Goal: Task Accomplishment & Management: Use online tool/utility

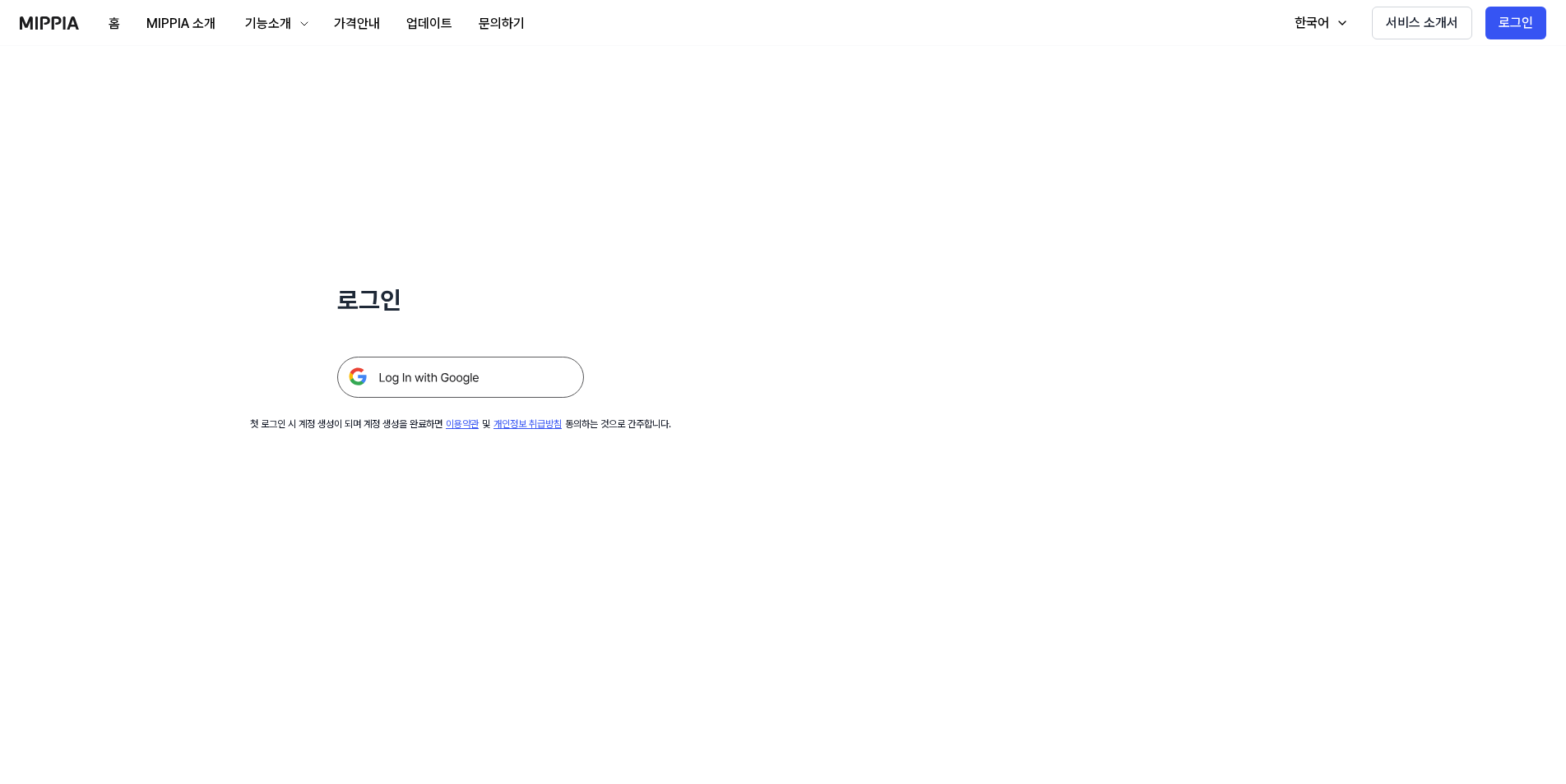
click at [418, 385] on img at bounding box center [460, 377] width 246 height 41
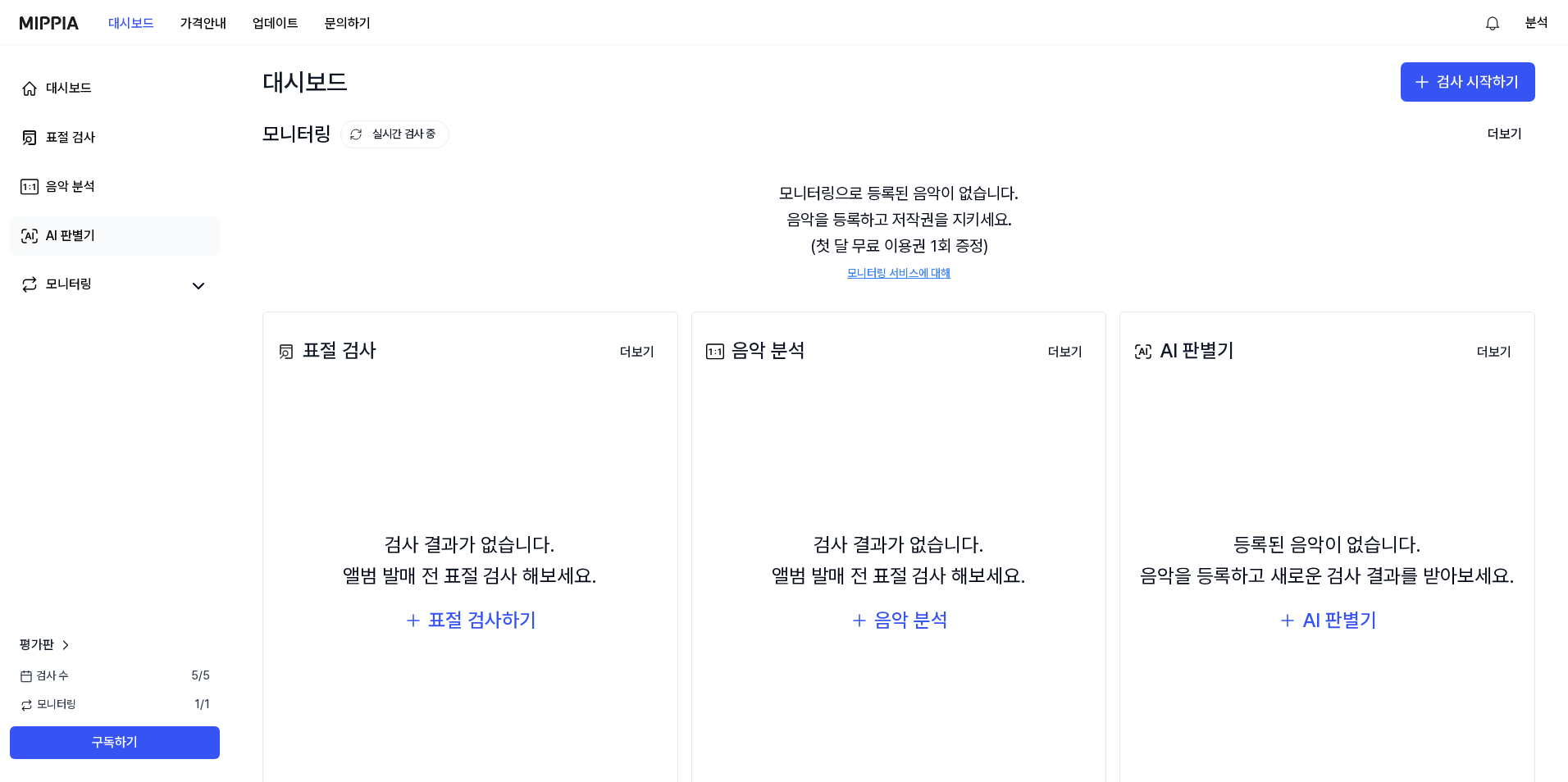
click at [96, 234] on link "AI 판별기" at bounding box center [114, 236] width 210 height 39
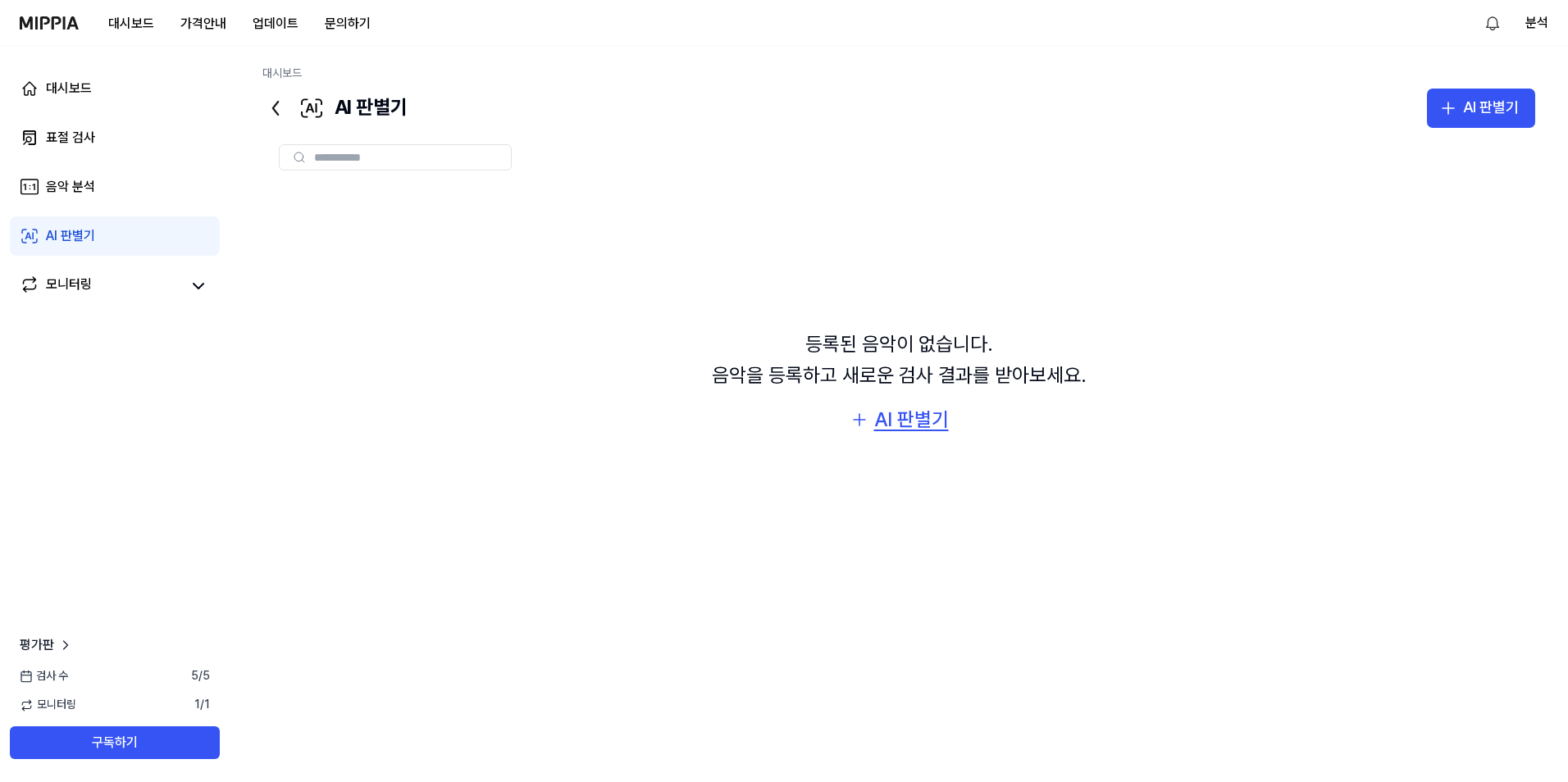
click at [909, 423] on div "AI 판별기" at bounding box center [911, 420] width 75 height 31
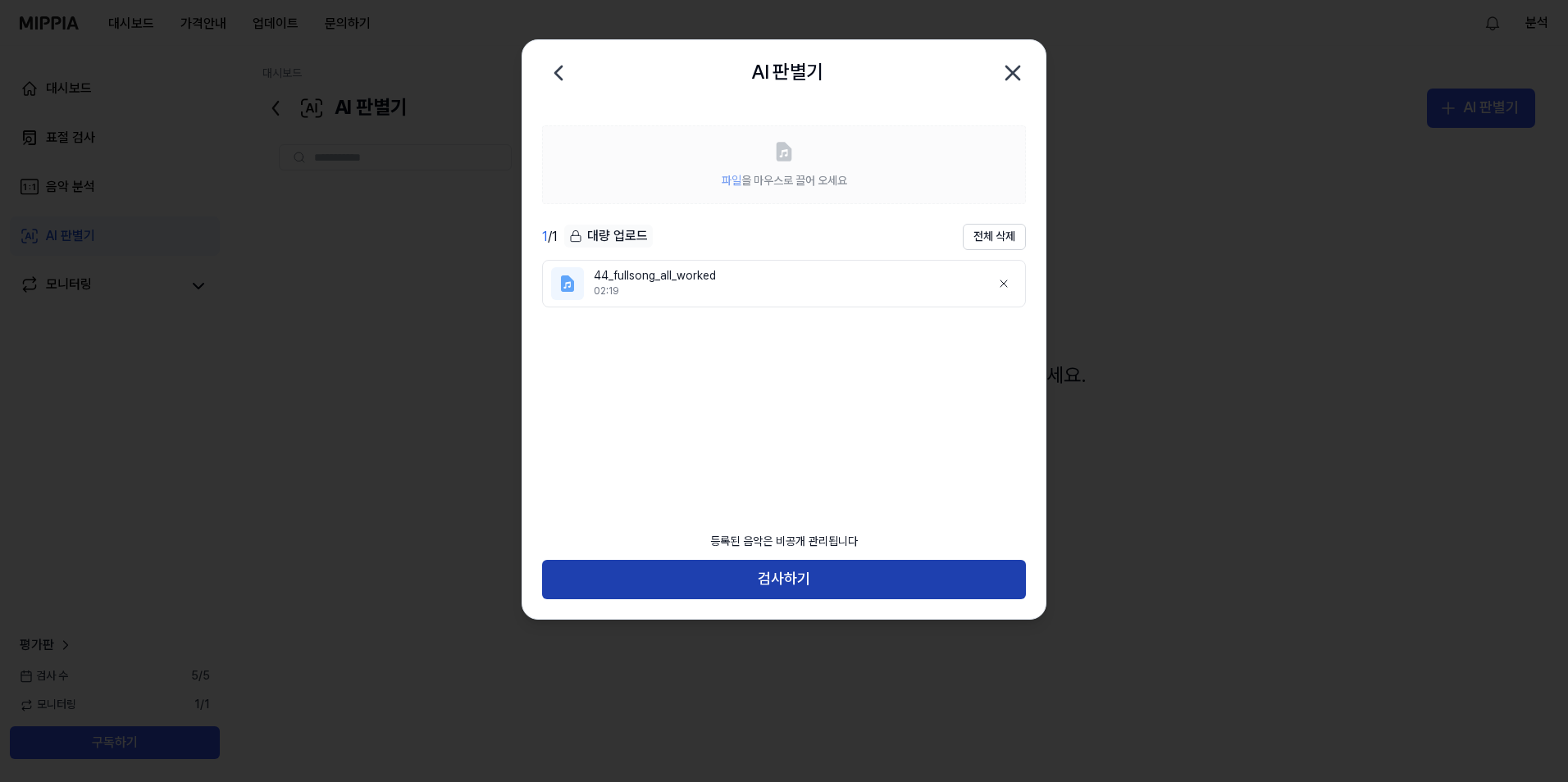
click at [824, 584] on button "검사하기" at bounding box center [783, 579] width 484 height 39
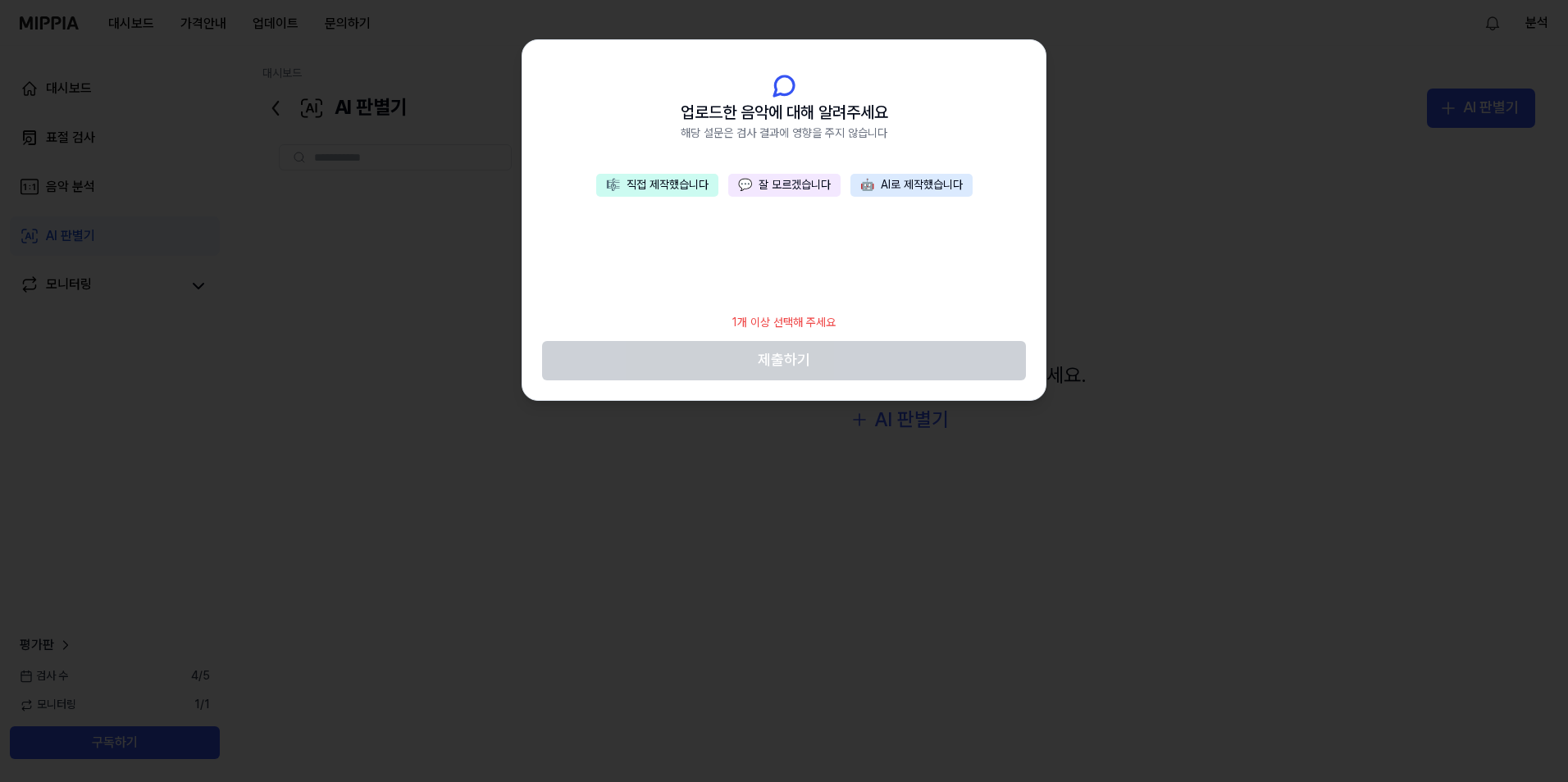
click at [659, 184] on button "🎼 직접 제작했습니다" at bounding box center [657, 185] width 122 height 23
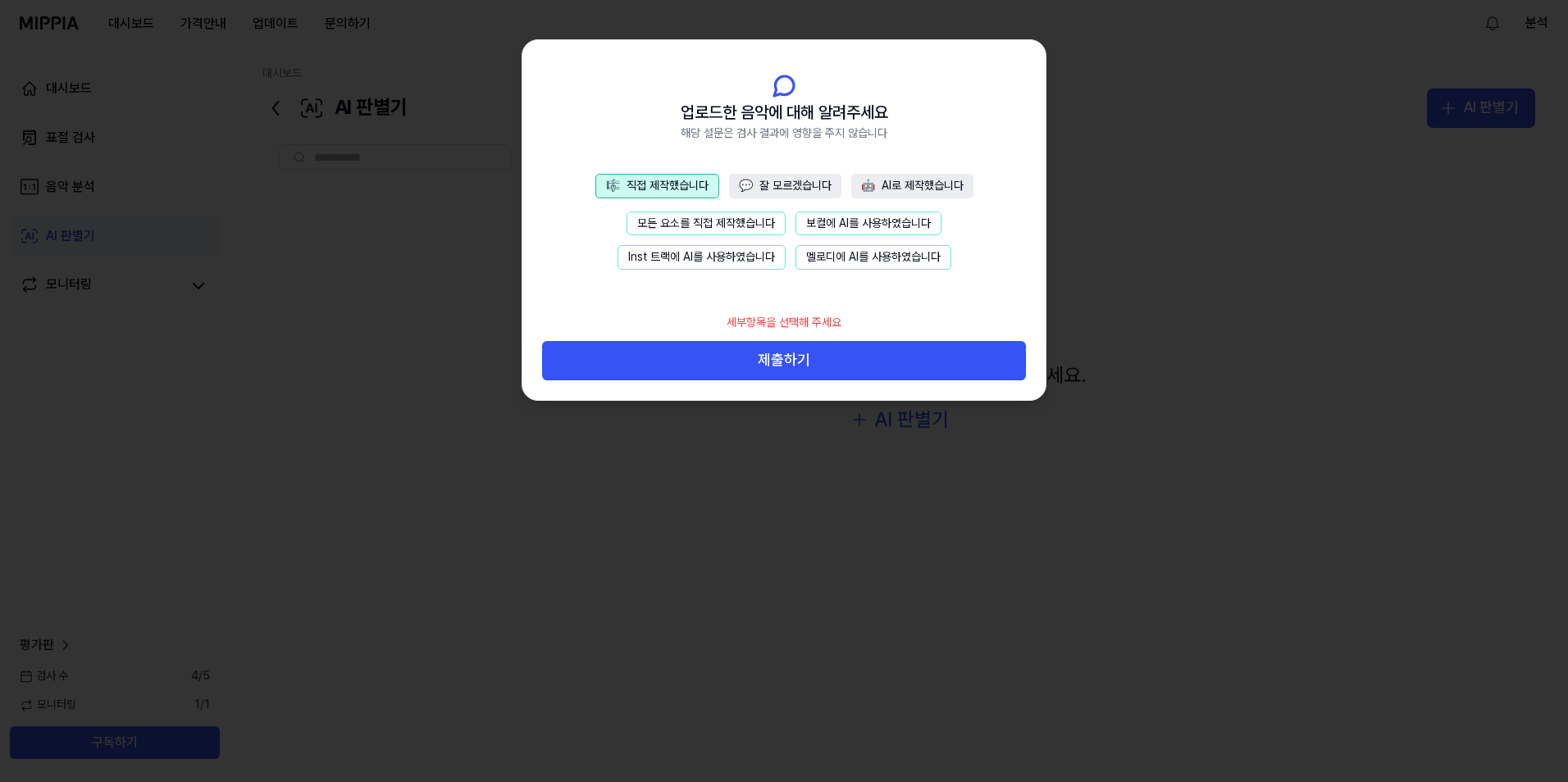
click at [642, 222] on button "모든 요소를 직접 제작했습니다" at bounding box center [706, 224] width 159 height 25
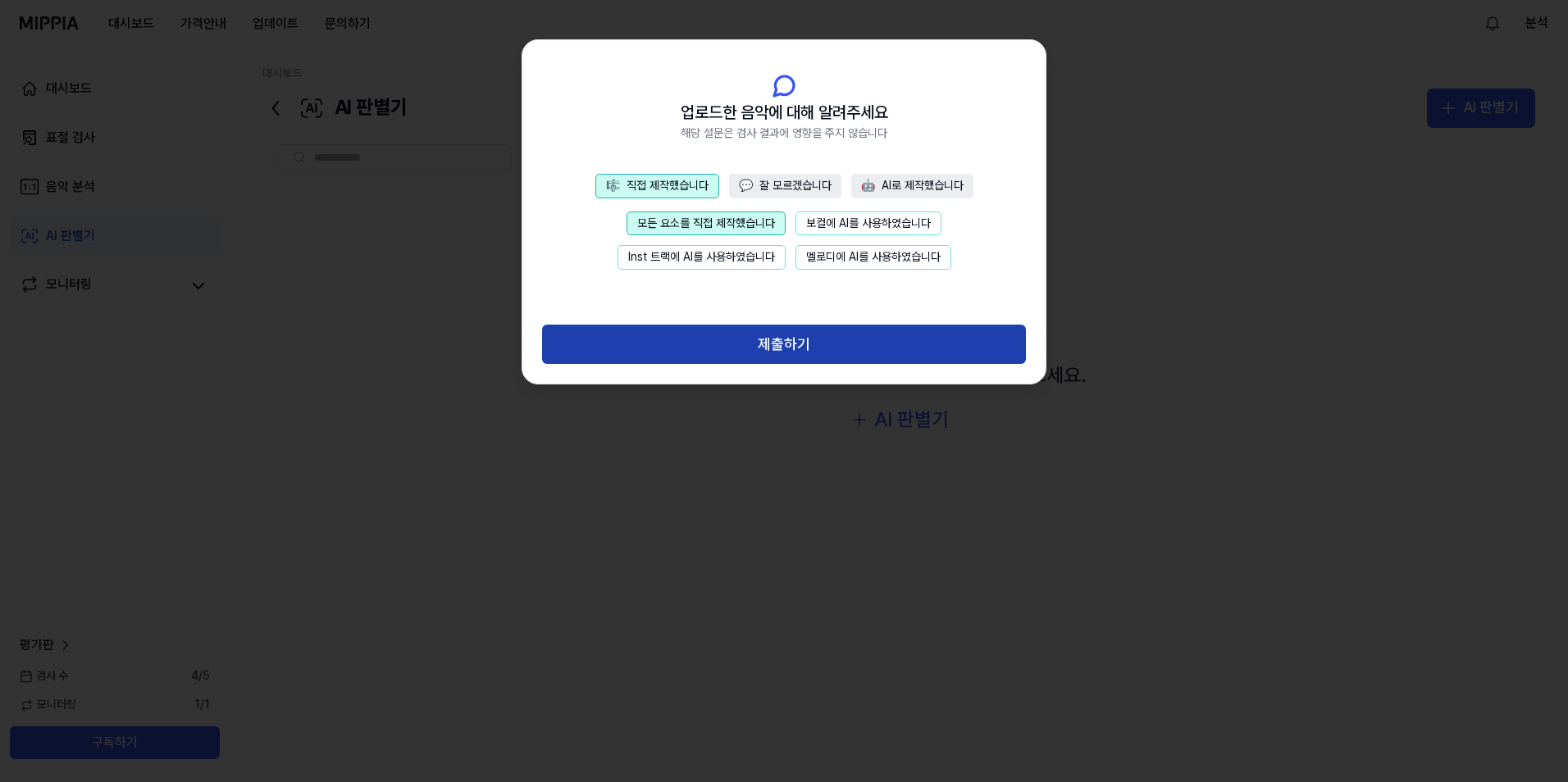
click at [756, 343] on button "제출하기" at bounding box center [783, 344] width 484 height 39
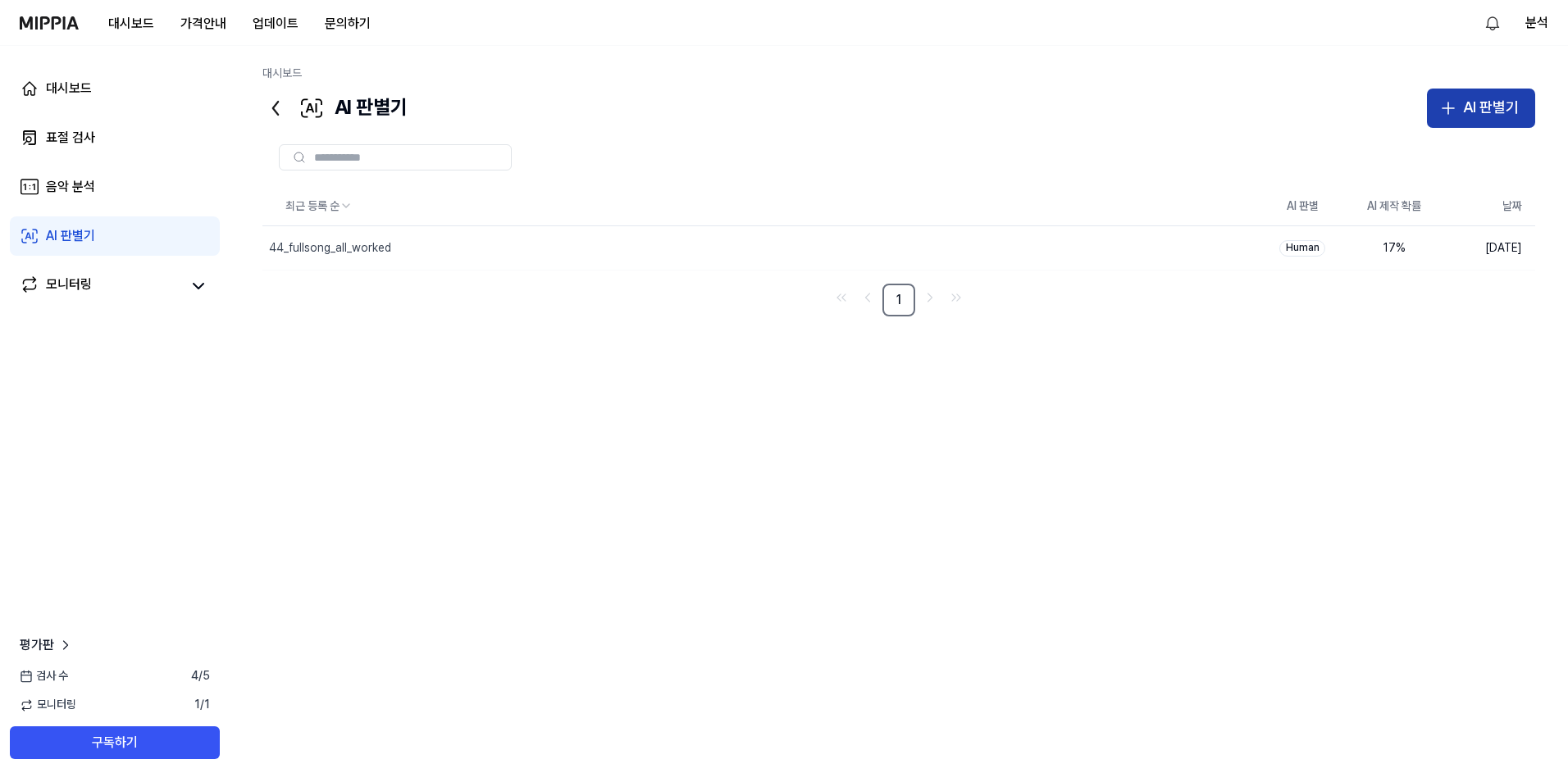
click at [1497, 102] on div "AI 판별기" at bounding box center [1492, 107] width 56 height 24
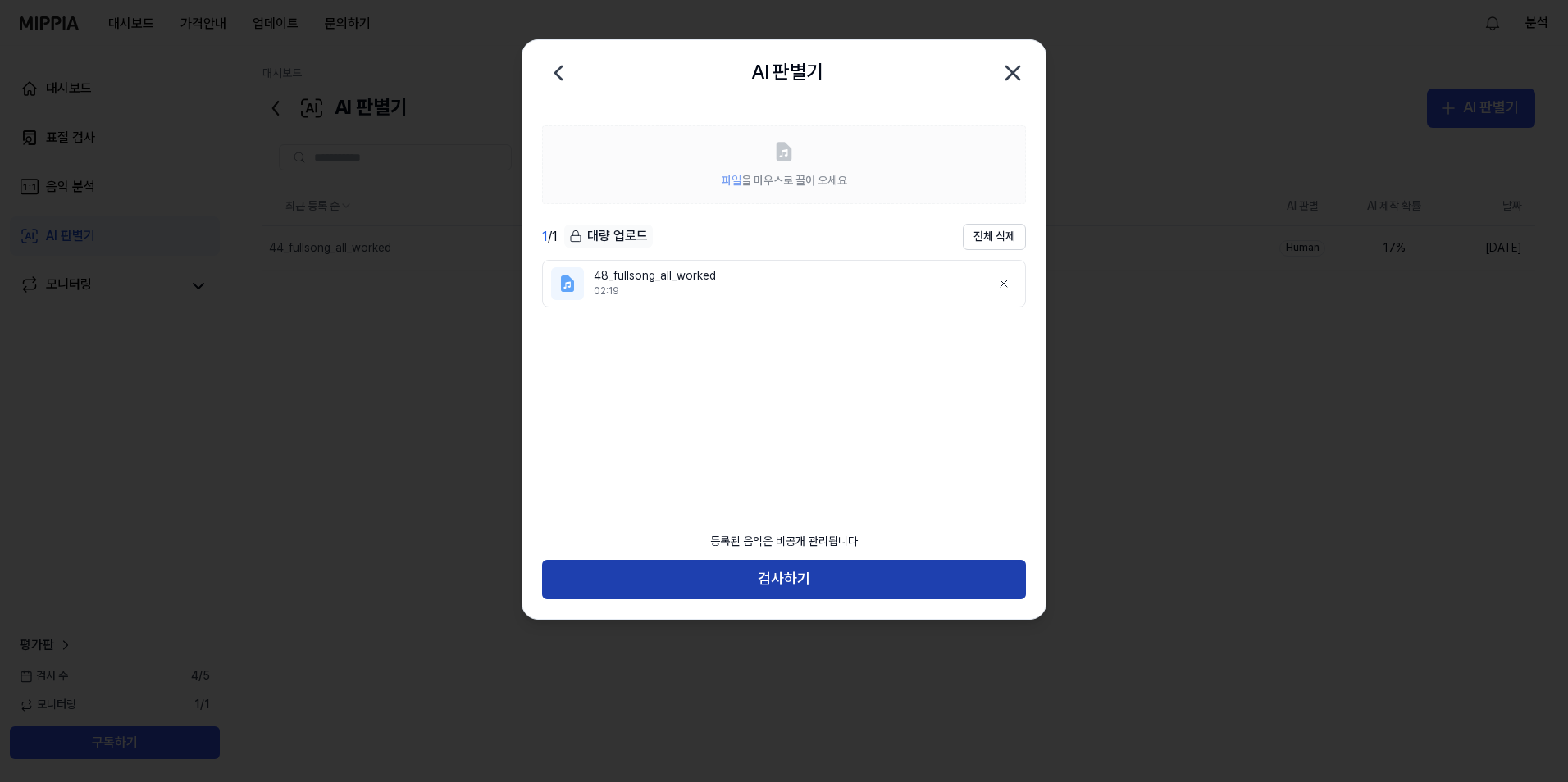
click at [824, 580] on button "검사하기" at bounding box center [783, 579] width 484 height 39
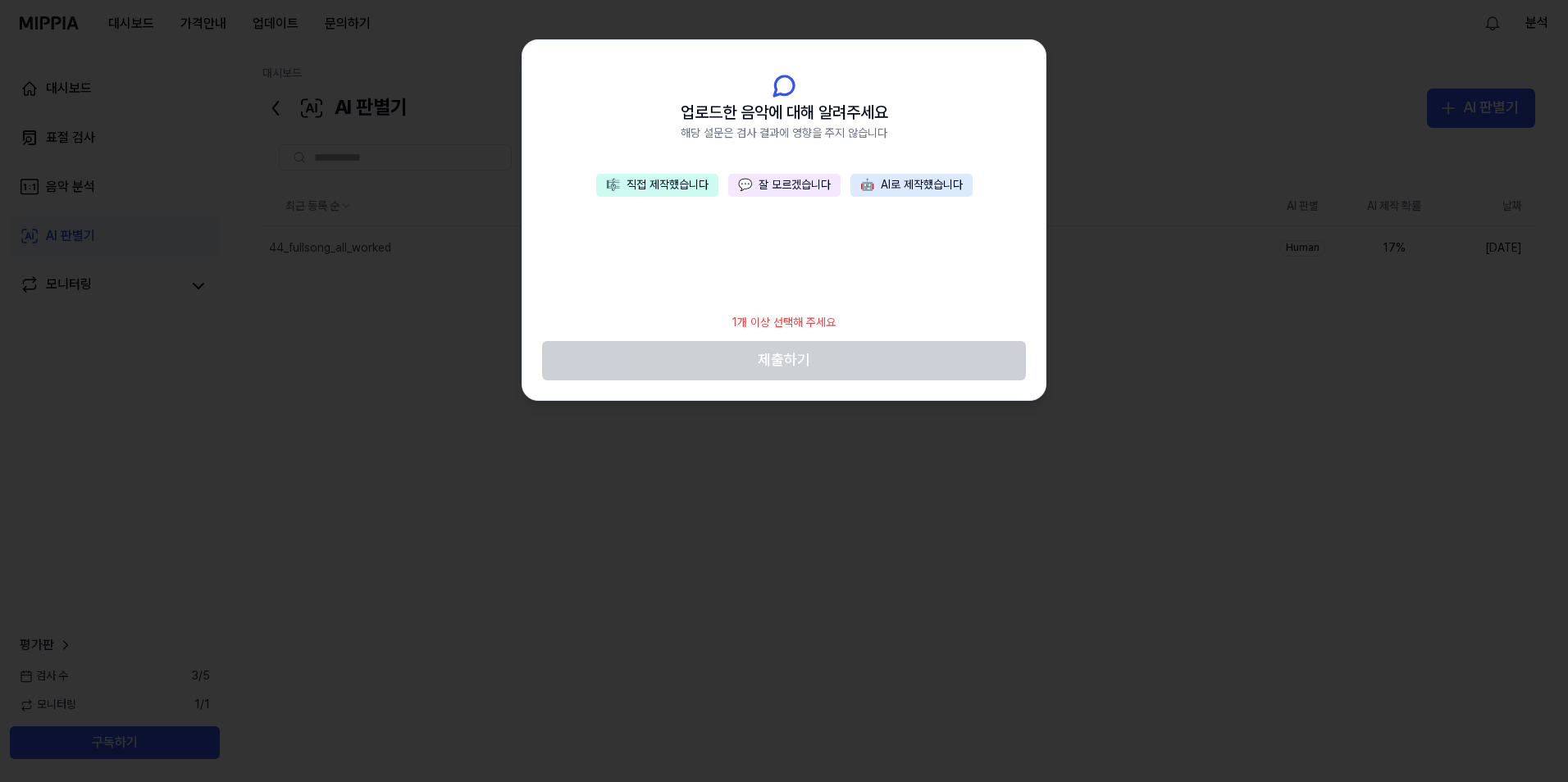
click at [668, 191] on button "🎼 직접 제작했습니다" at bounding box center [657, 185] width 122 height 23
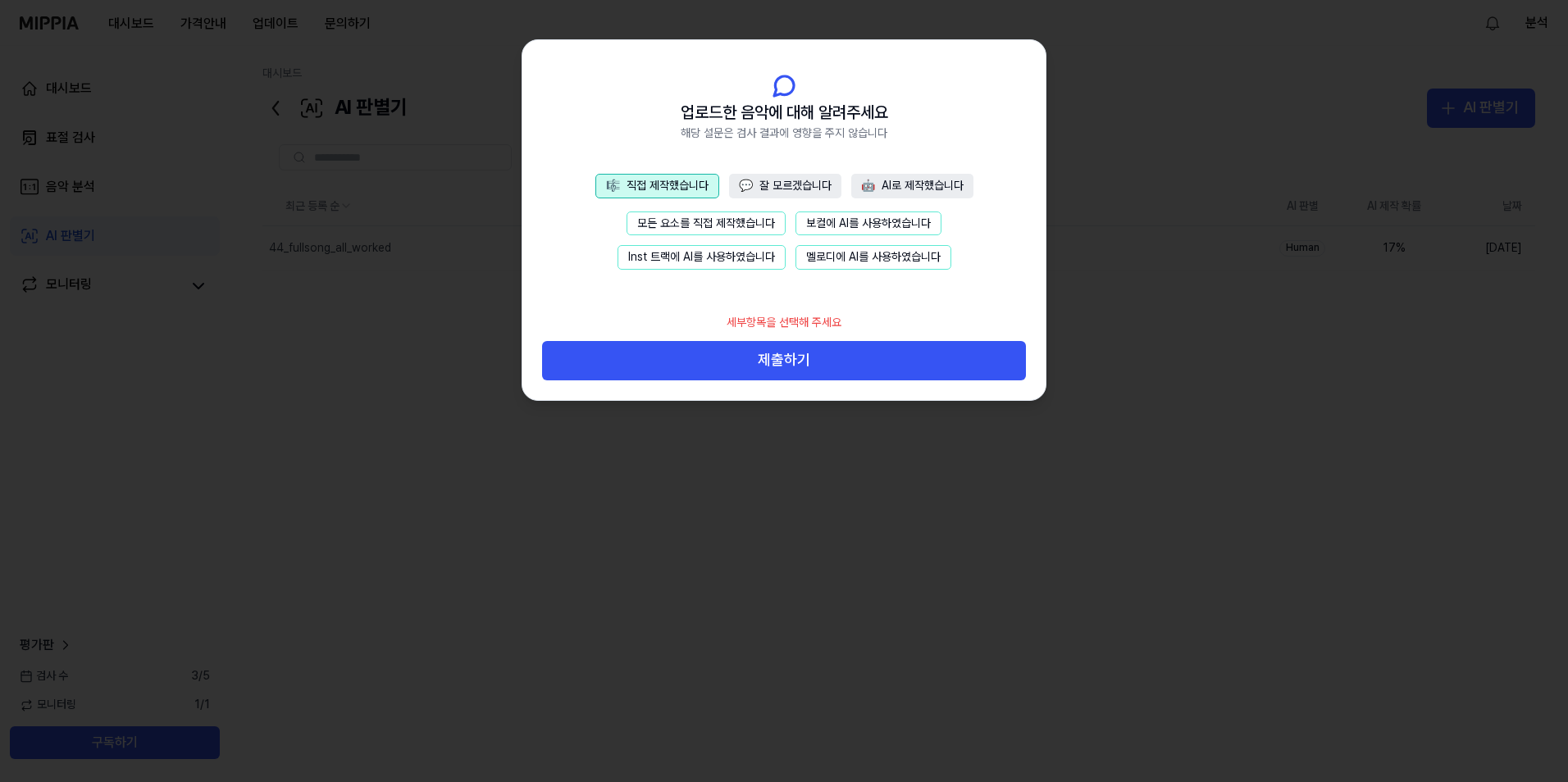
click at [659, 213] on button "모든 요소를 직접 제작했습니다" at bounding box center [706, 224] width 159 height 25
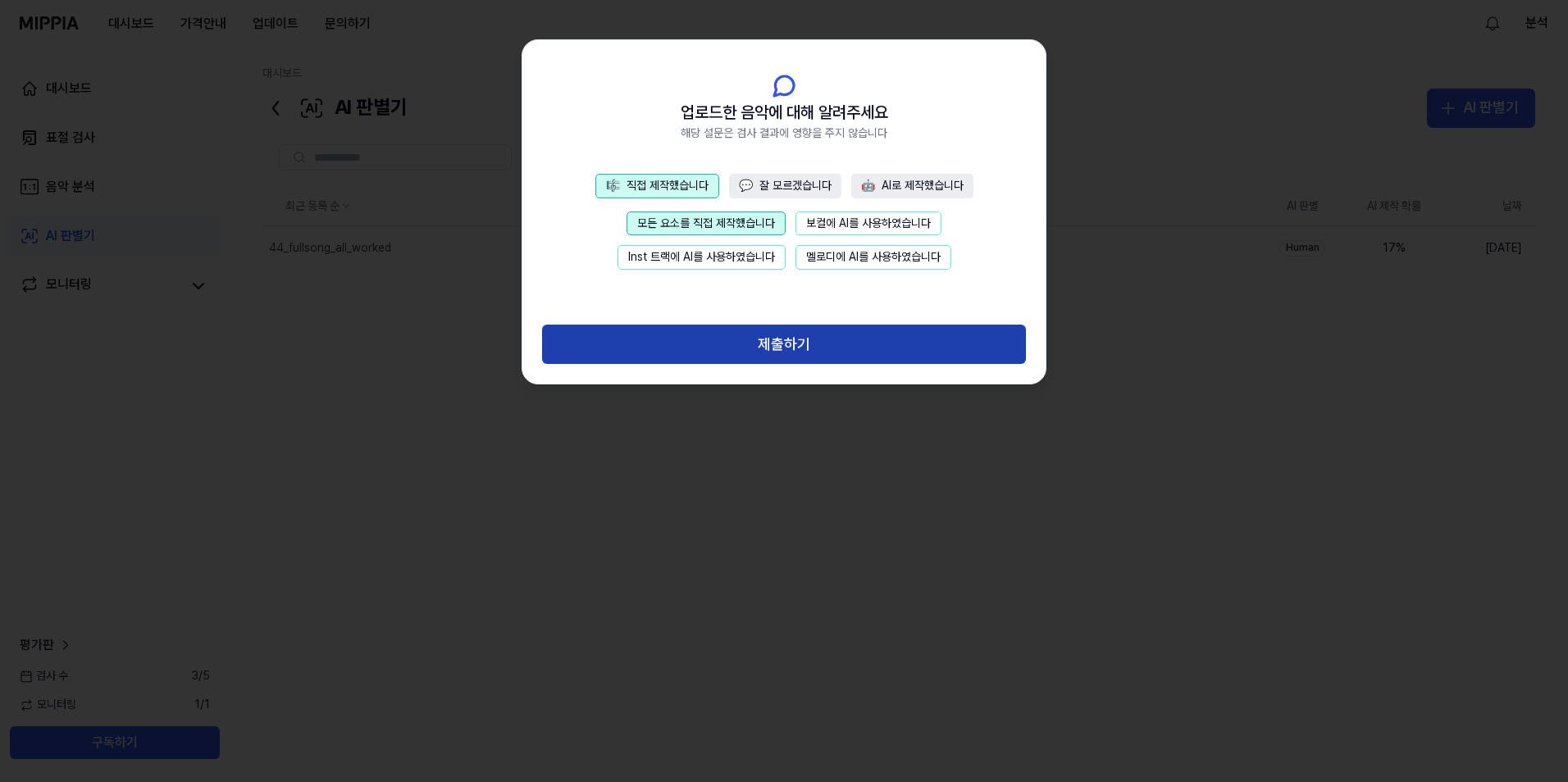
click at [788, 348] on button "제출하기" at bounding box center [783, 344] width 484 height 39
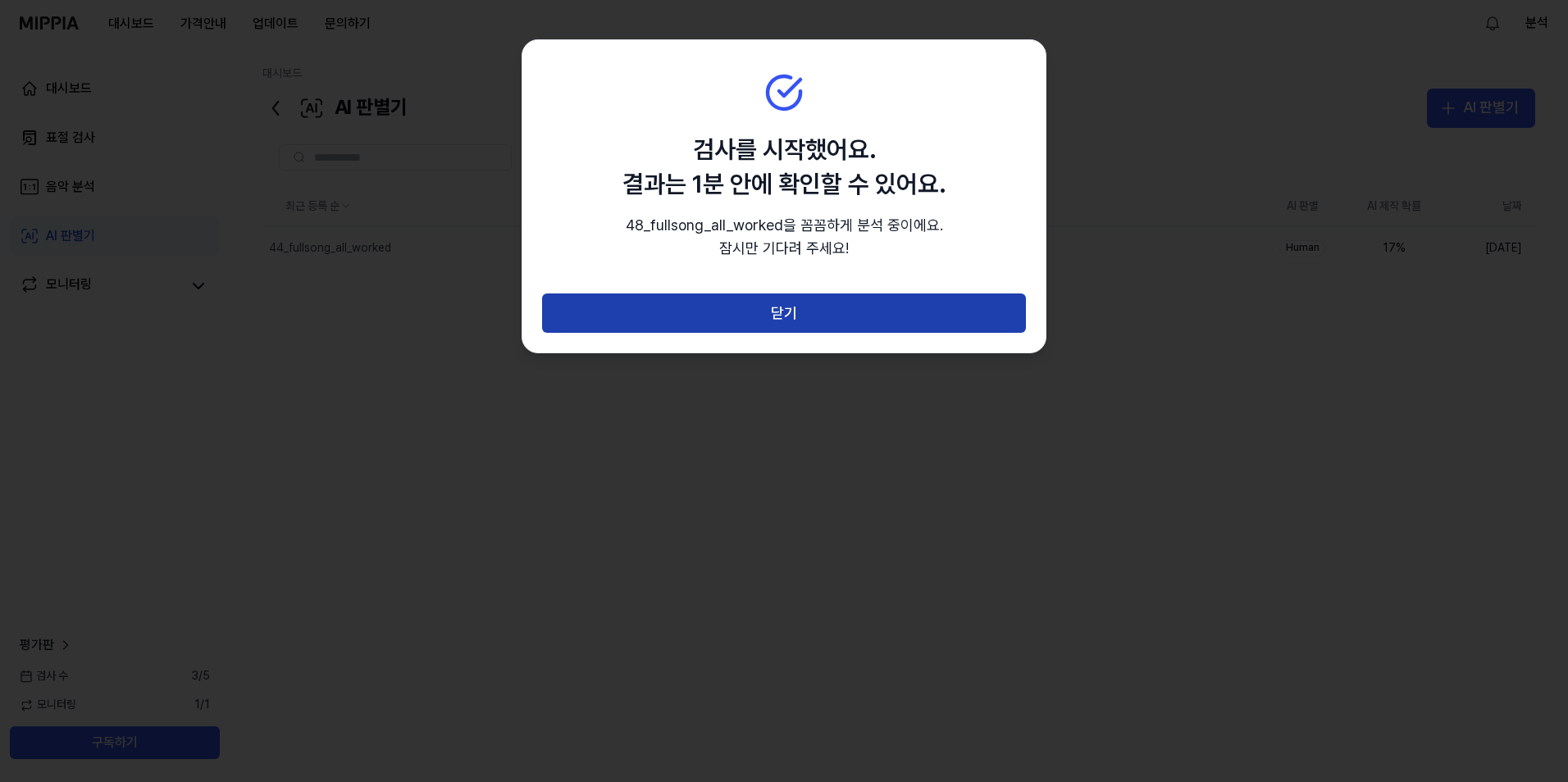
click at [821, 308] on button "닫기" at bounding box center [783, 312] width 484 height 39
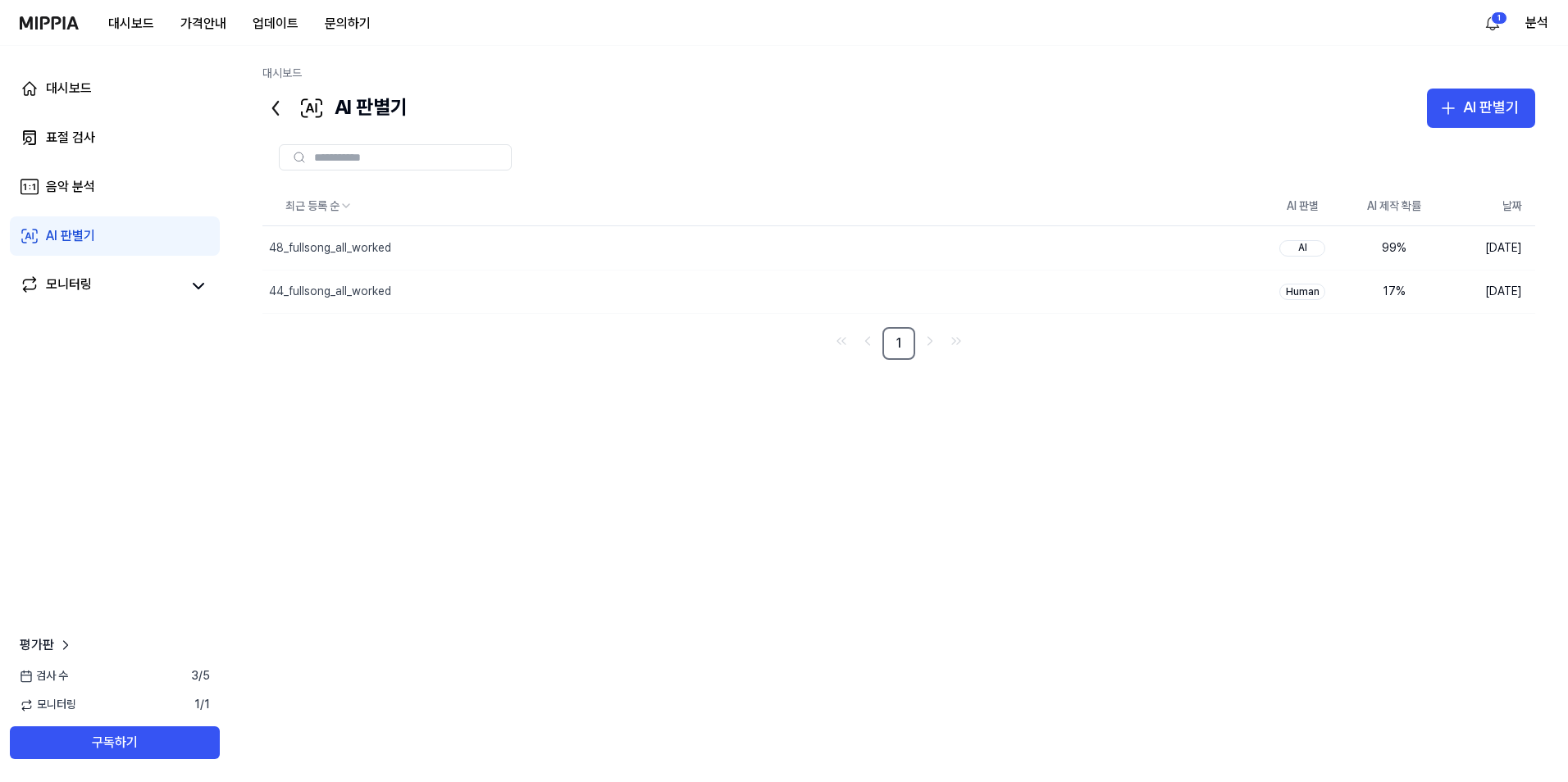
click at [427, 410] on div "최근 등록 순 AI 판별 AI 제작 확률 날짜 48_fullsong_all_worked 삭제 AI 99 % 2025.10.13. 44_full…" at bounding box center [899, 441] width 1273 height 508
click at [1227, 248] on button "삭제" at bounding box center [1230, 248] width 53 height 26
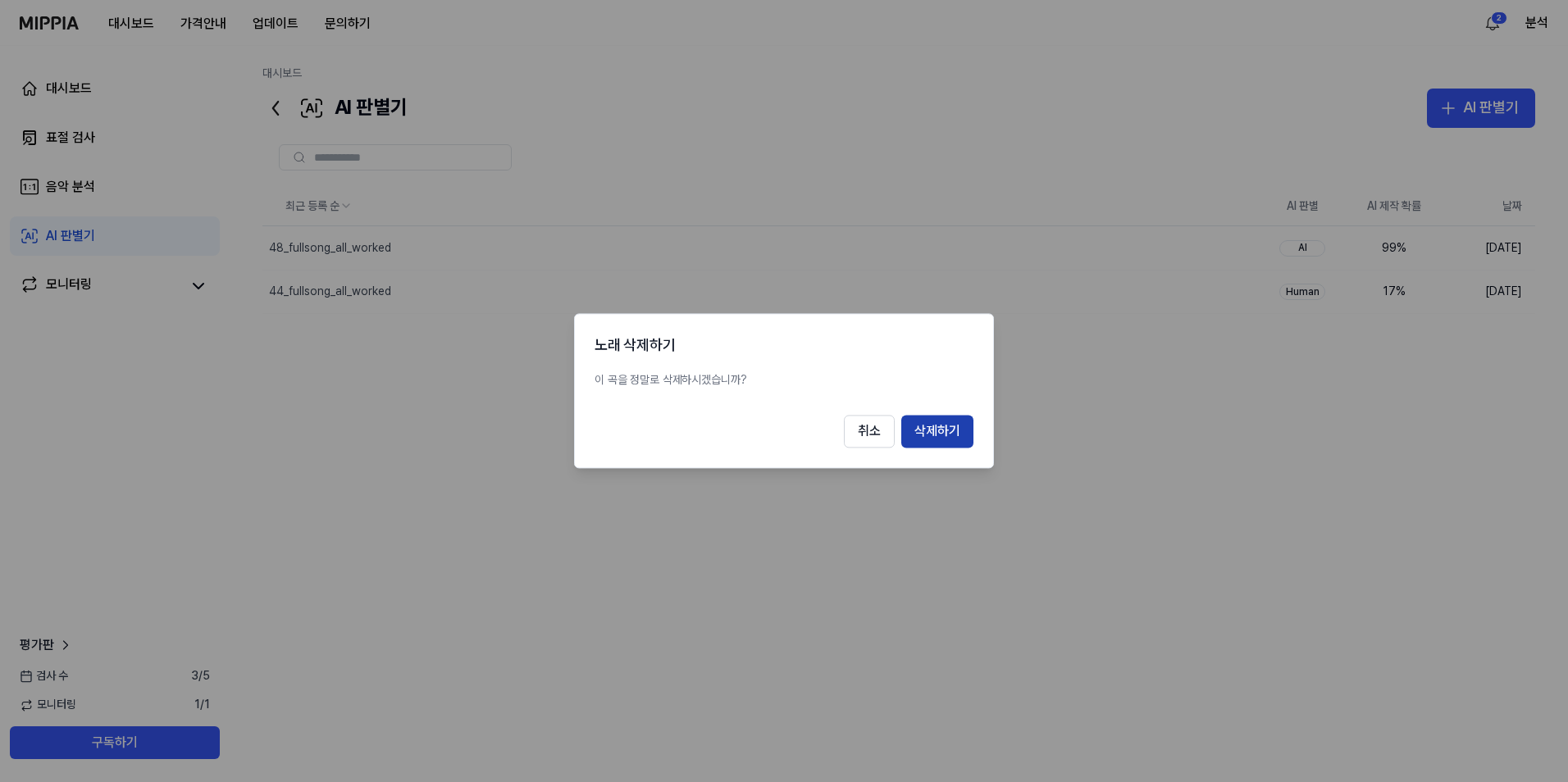
click at [932, 429] on button "삭제하기" at bounding box center [938, 432] width 72 height 32
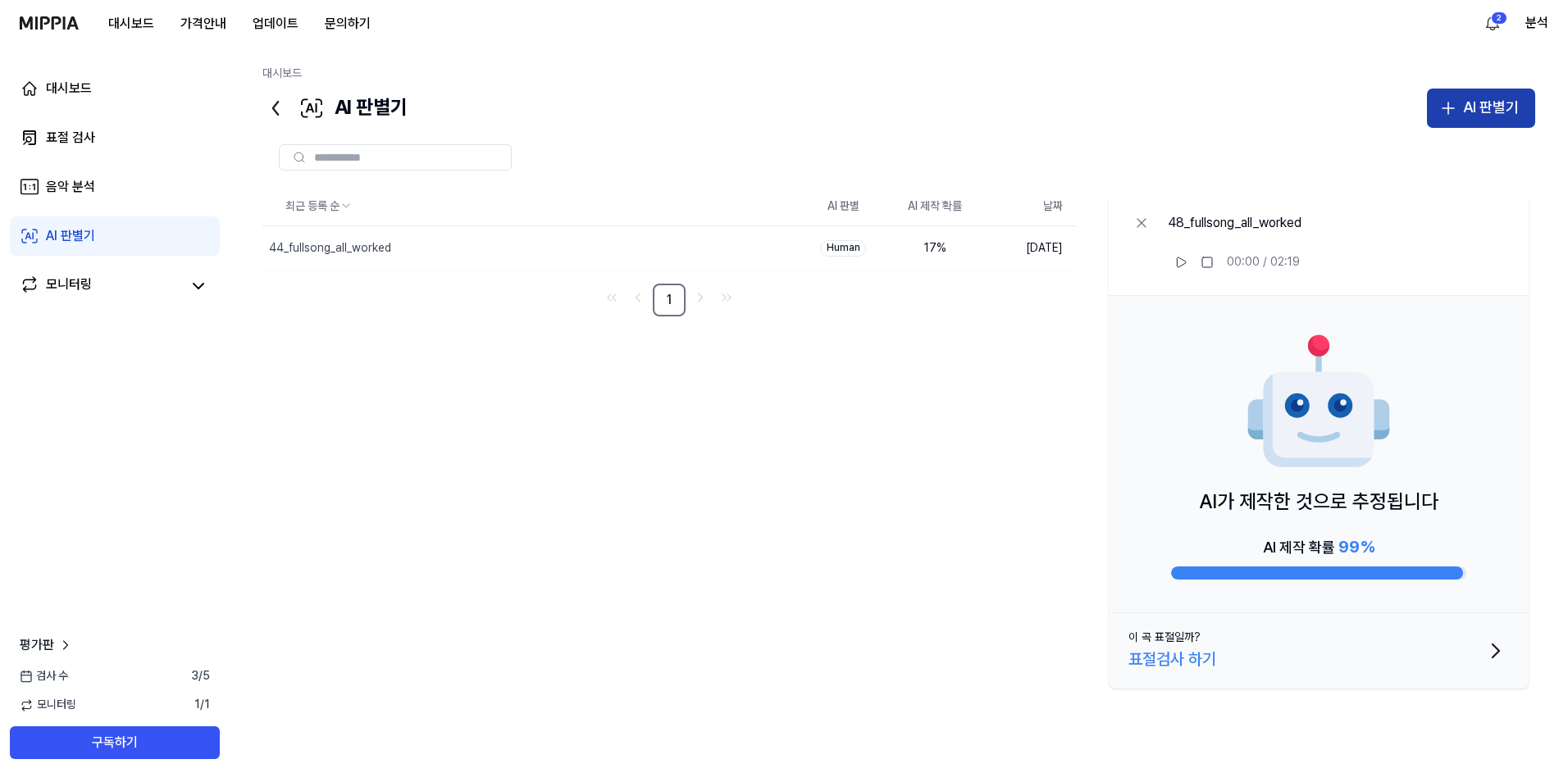
click at [1459, 109] on button "AI 판별기" at bounding box center [1480, 108] width 108 height 39
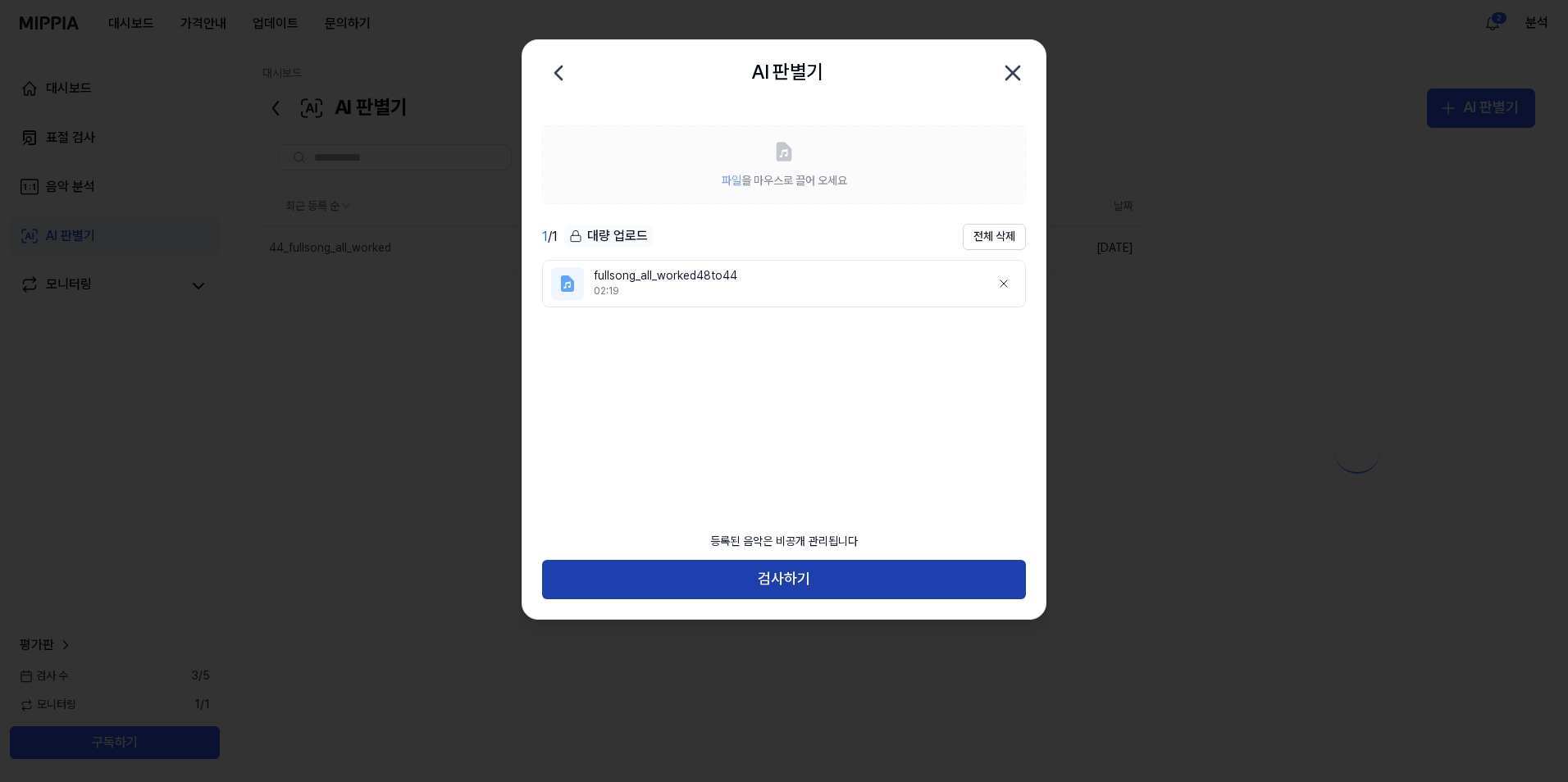
click at [761, 580] on button "검사하기" at bounding box center [783, 579] width 484 height 39
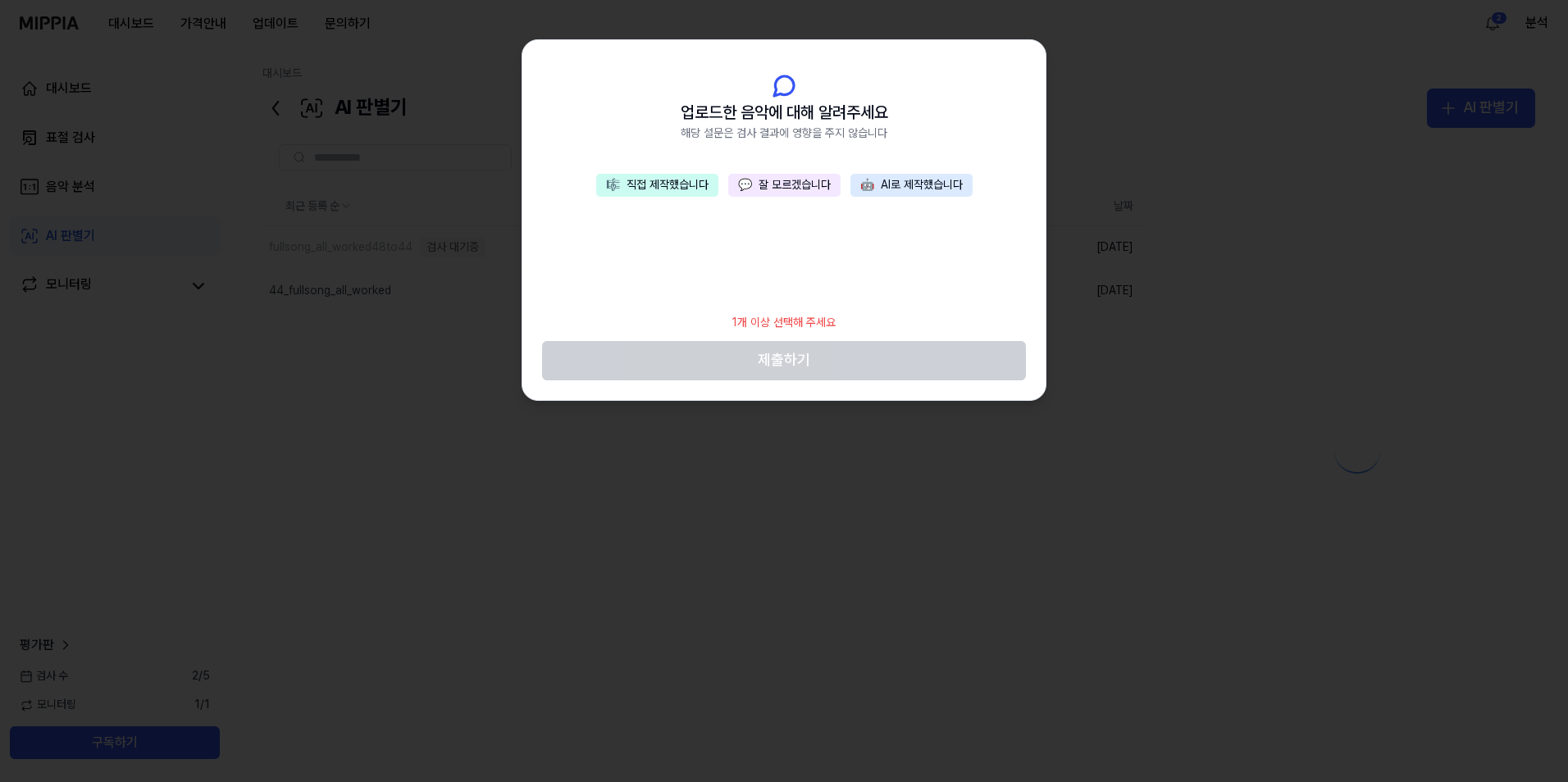
click at [658, 190] on button "🎼 직접 제작했습니다" at bounding box center [657, 185] width 122 height 23
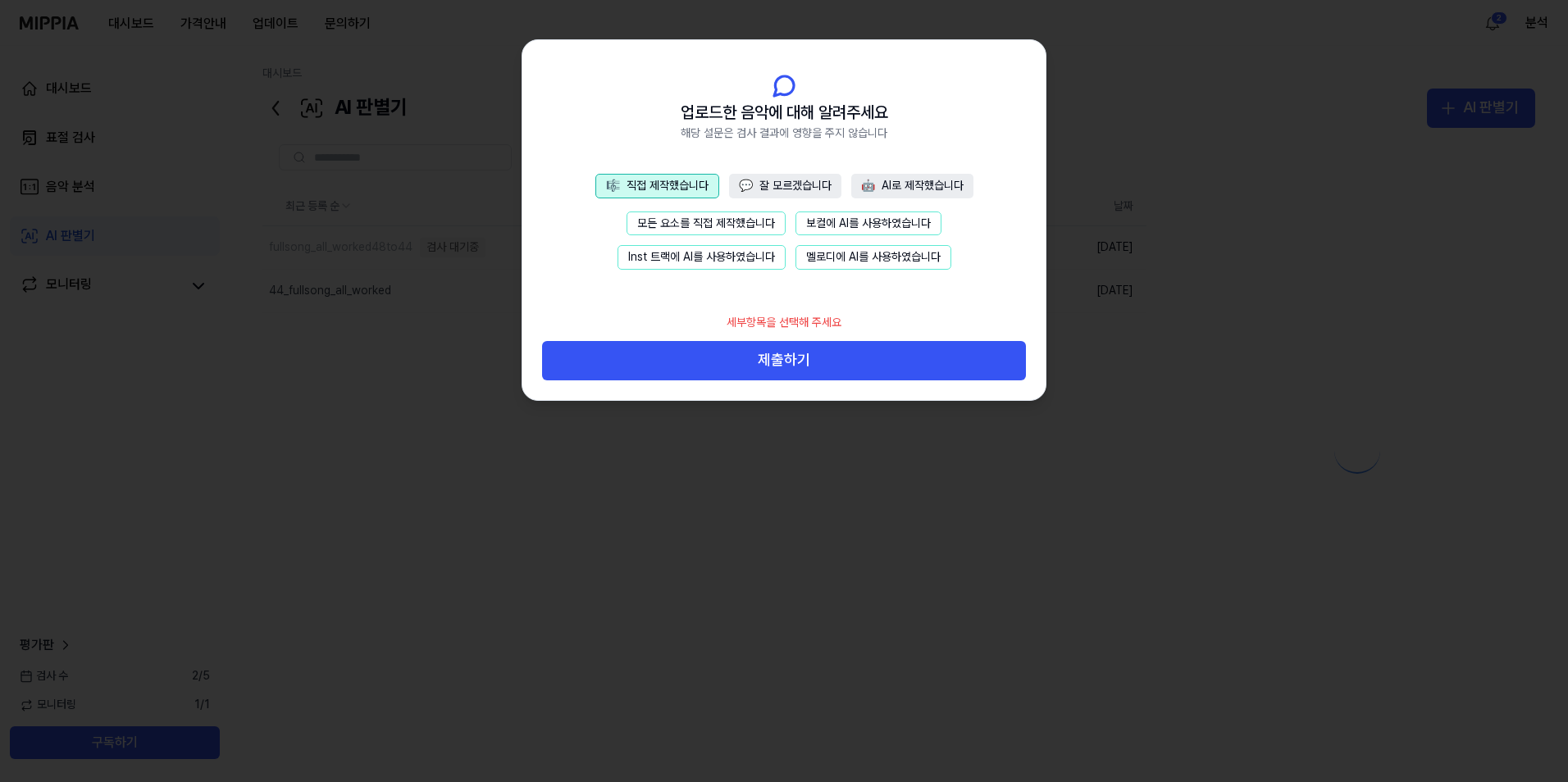
click at [665, 220] on button "모든 요소를 직접 제작했습니다" at bounding box center [706, 224] width 159 height 25
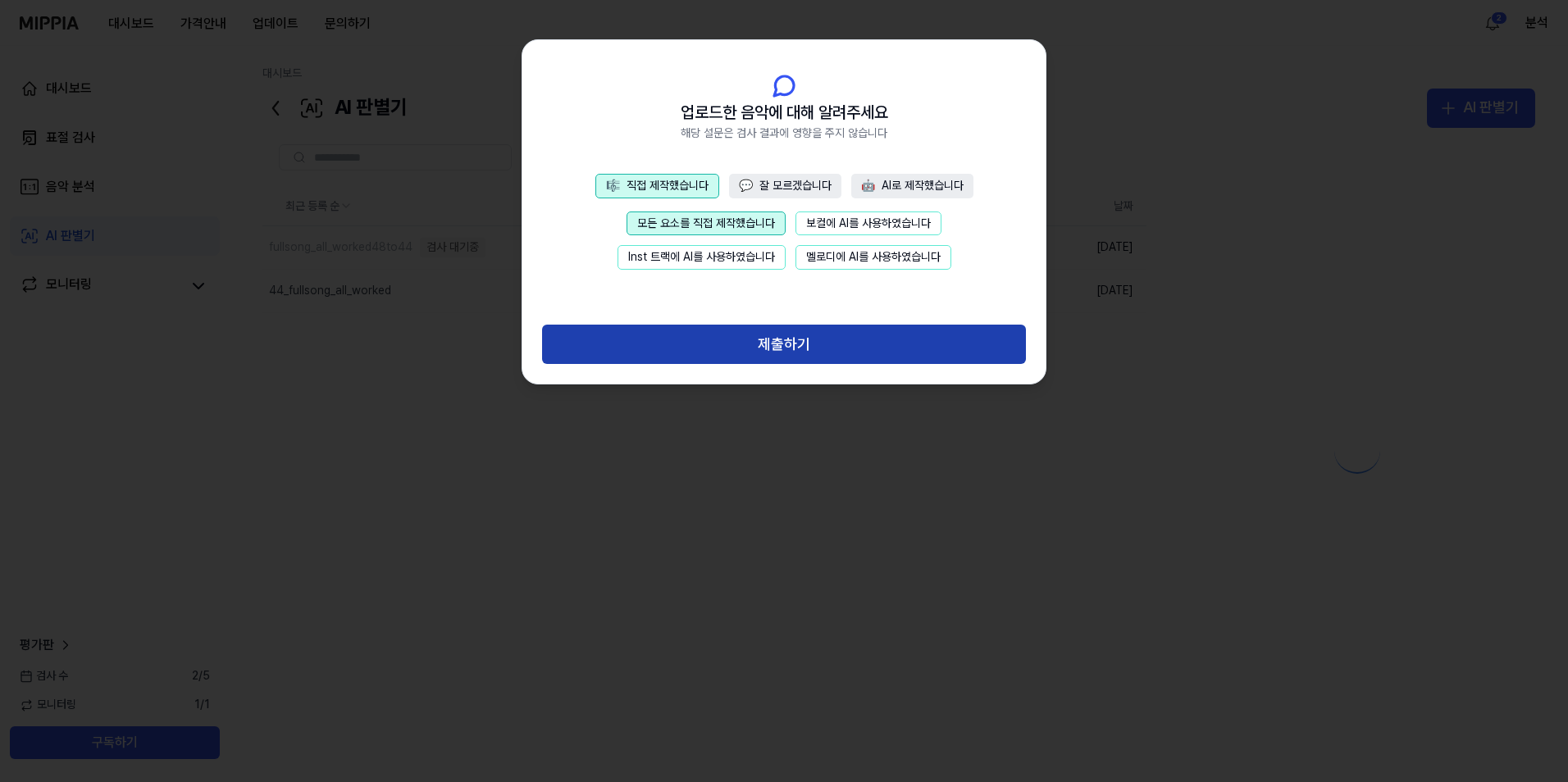
click at [912, 338] on button "제출하기" at bounding box center [783, 344] width 484 height 39
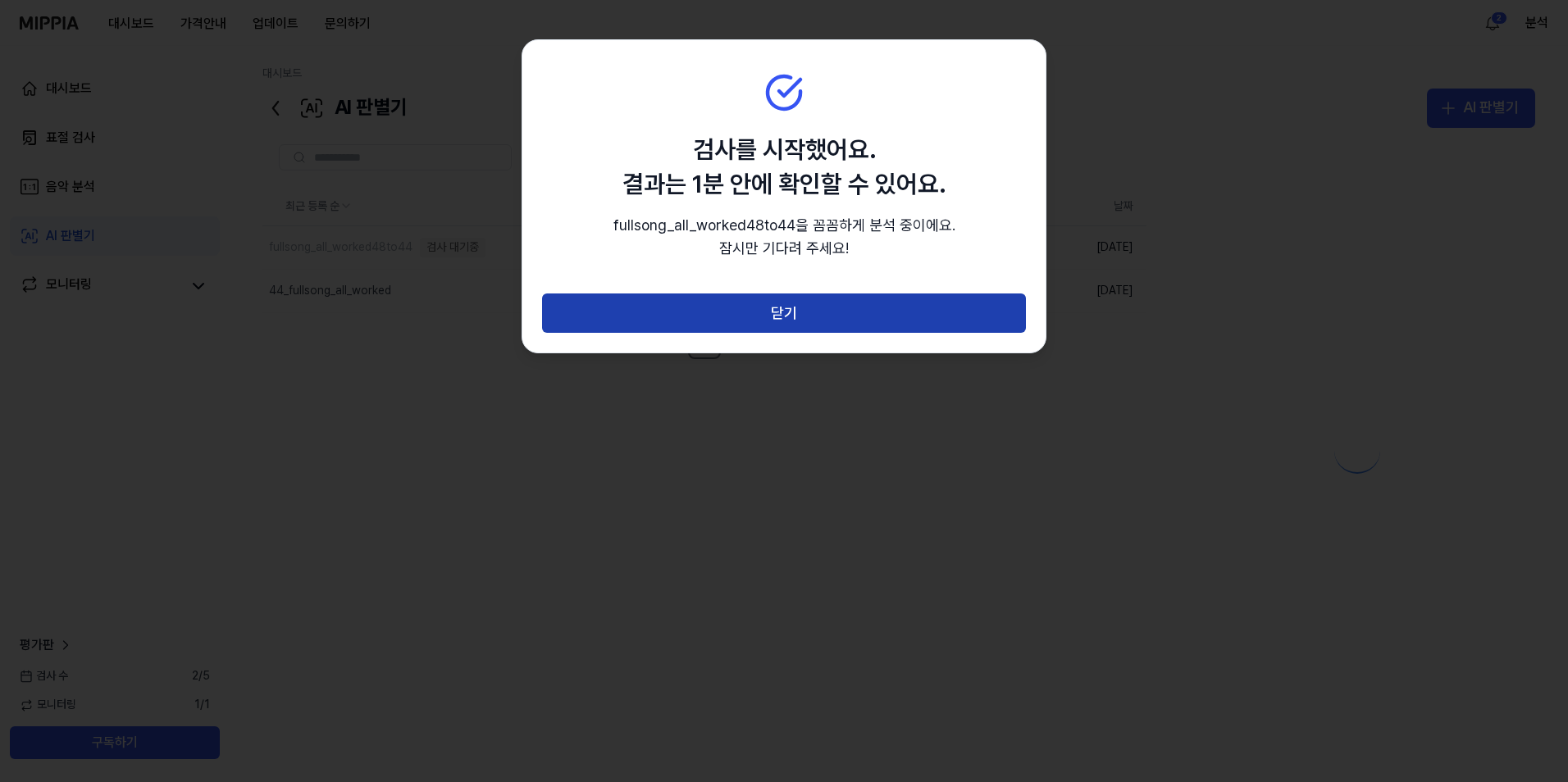
click at [872, 306] on button "닫기" at bounding box center [783, 312] width 484 height 39
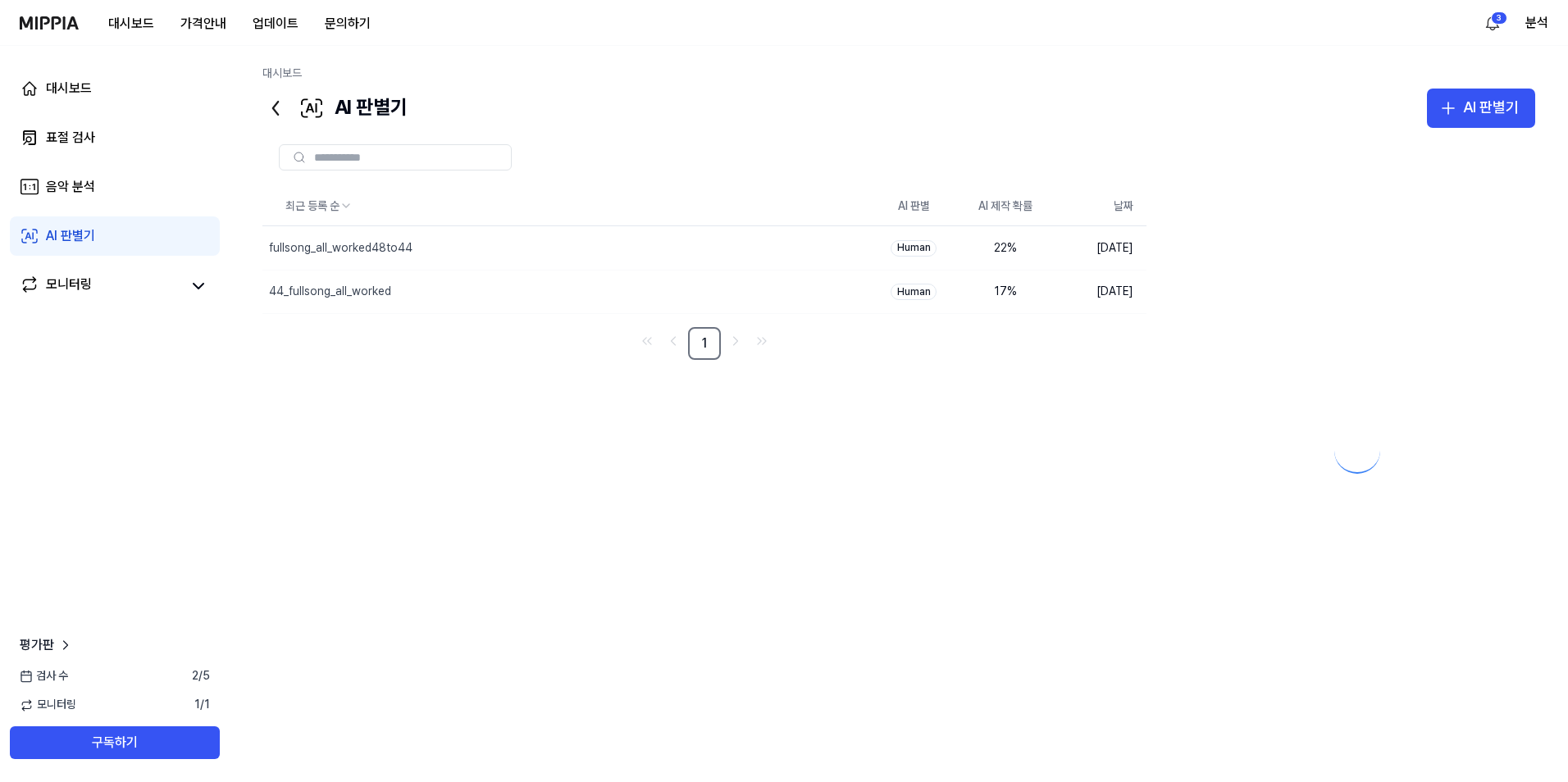
click at [349, 446] on div "최근 등록 순 AI 판별 AI 제작 확률 날짜 fullsong_all_worked48to44 삭제 Human 22 % 2025.10.13. 4…" at bounding box center [899, 441] width 1273 height 508
click at [1482, 114] on div "AI 판별기" at bounding box center [1492, 107] width 56 height 24
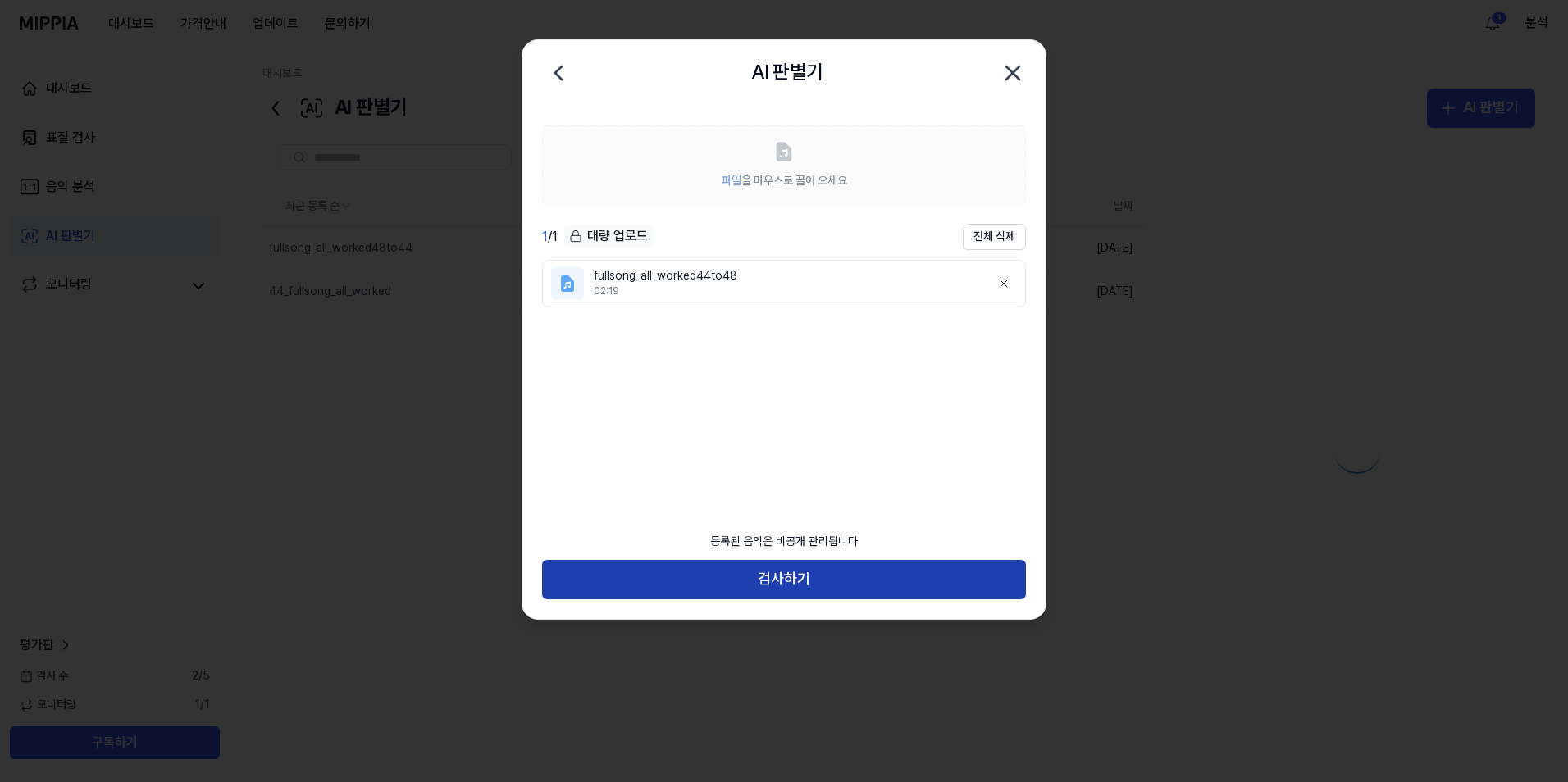
click at [798, 580] on button "검사하기" at bounding box center [783, 579] width 484 height 39
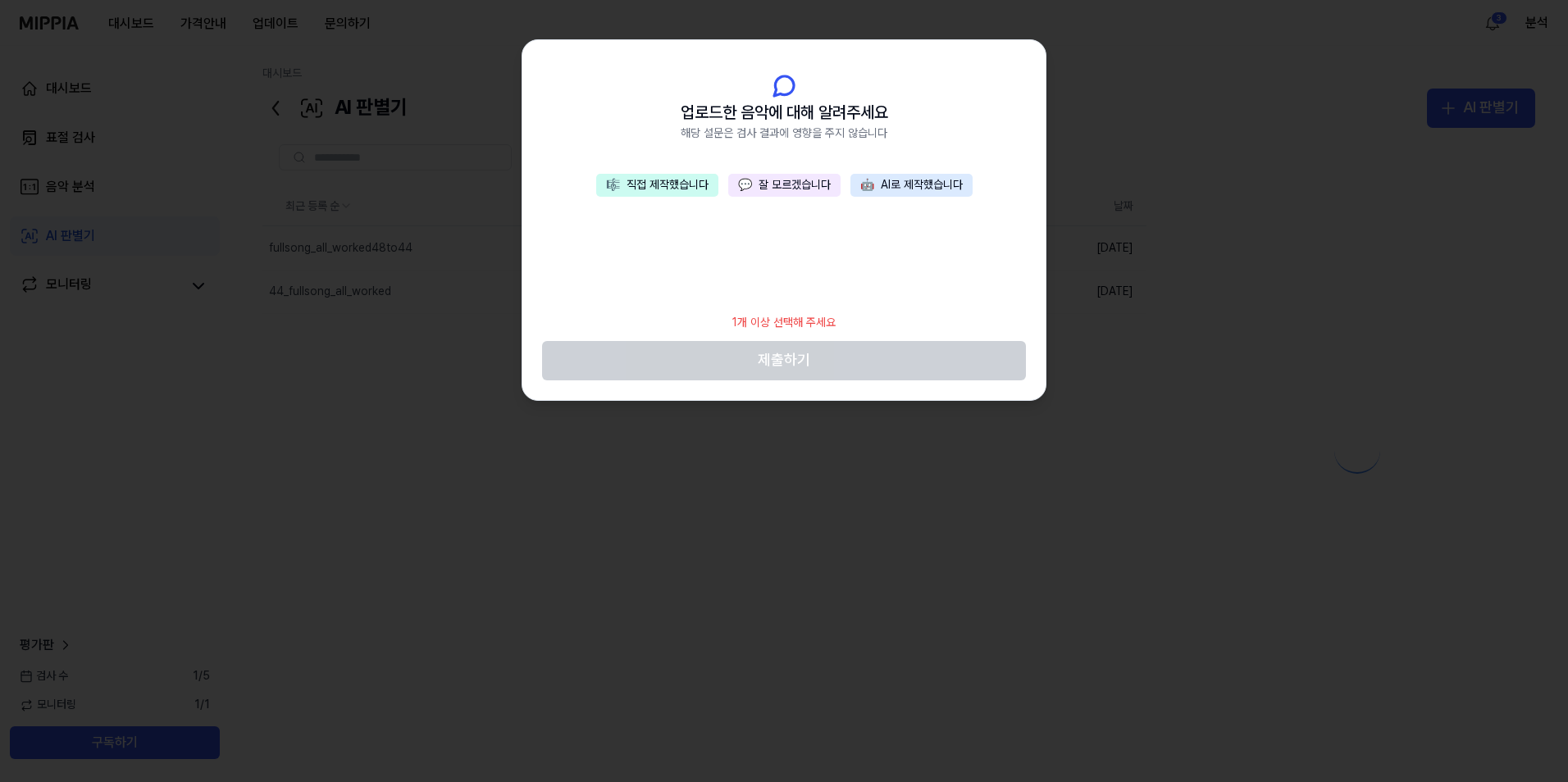
click at [663, 196] on button "🎼 직접 제작했습니다" at bounding box center [657, 185] width 122 height 23
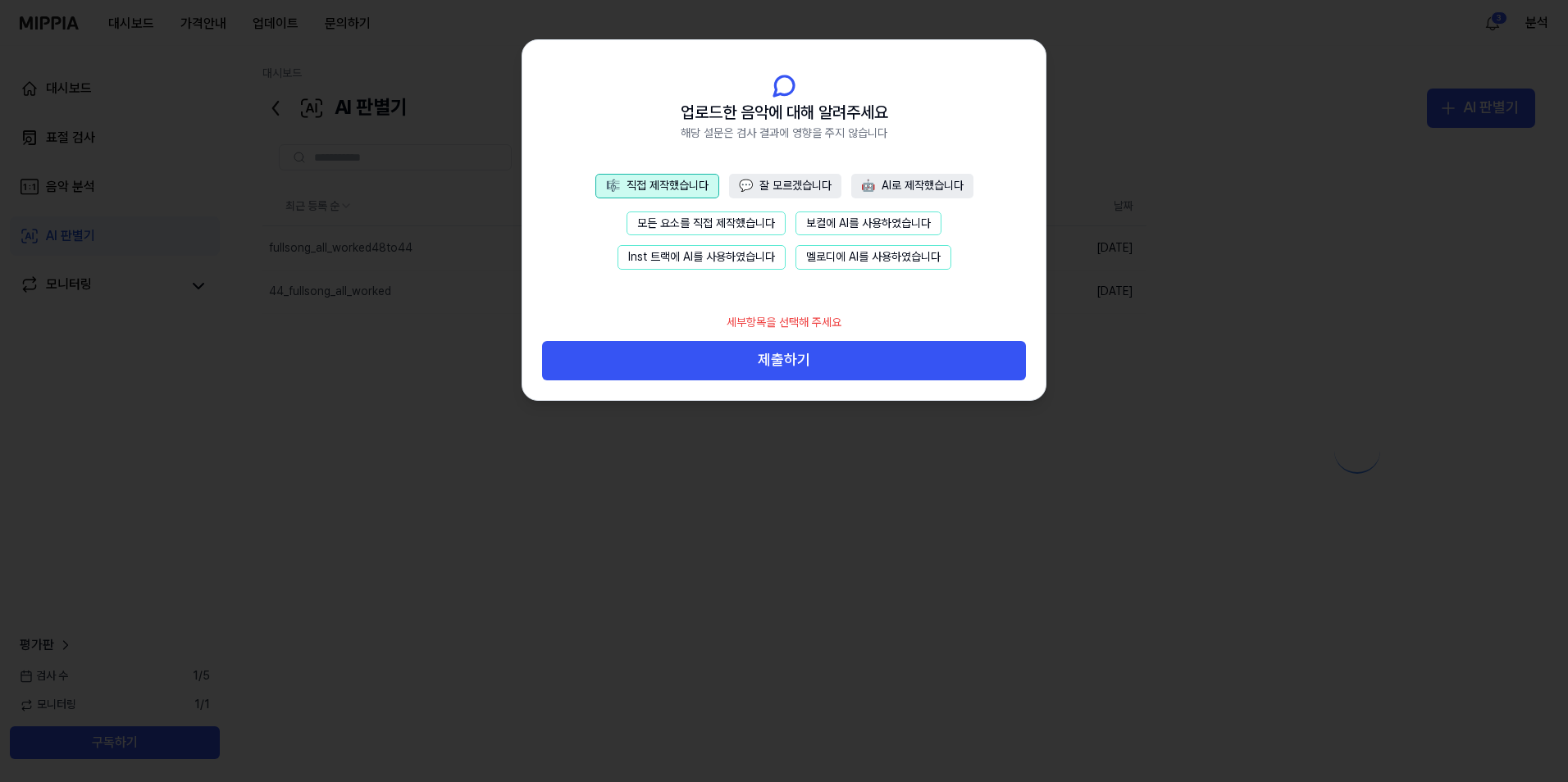
click at [666, 220] on button "모든 요소를 직접 제작했습니다" at bounding box center [706, 224] width 159 height 25
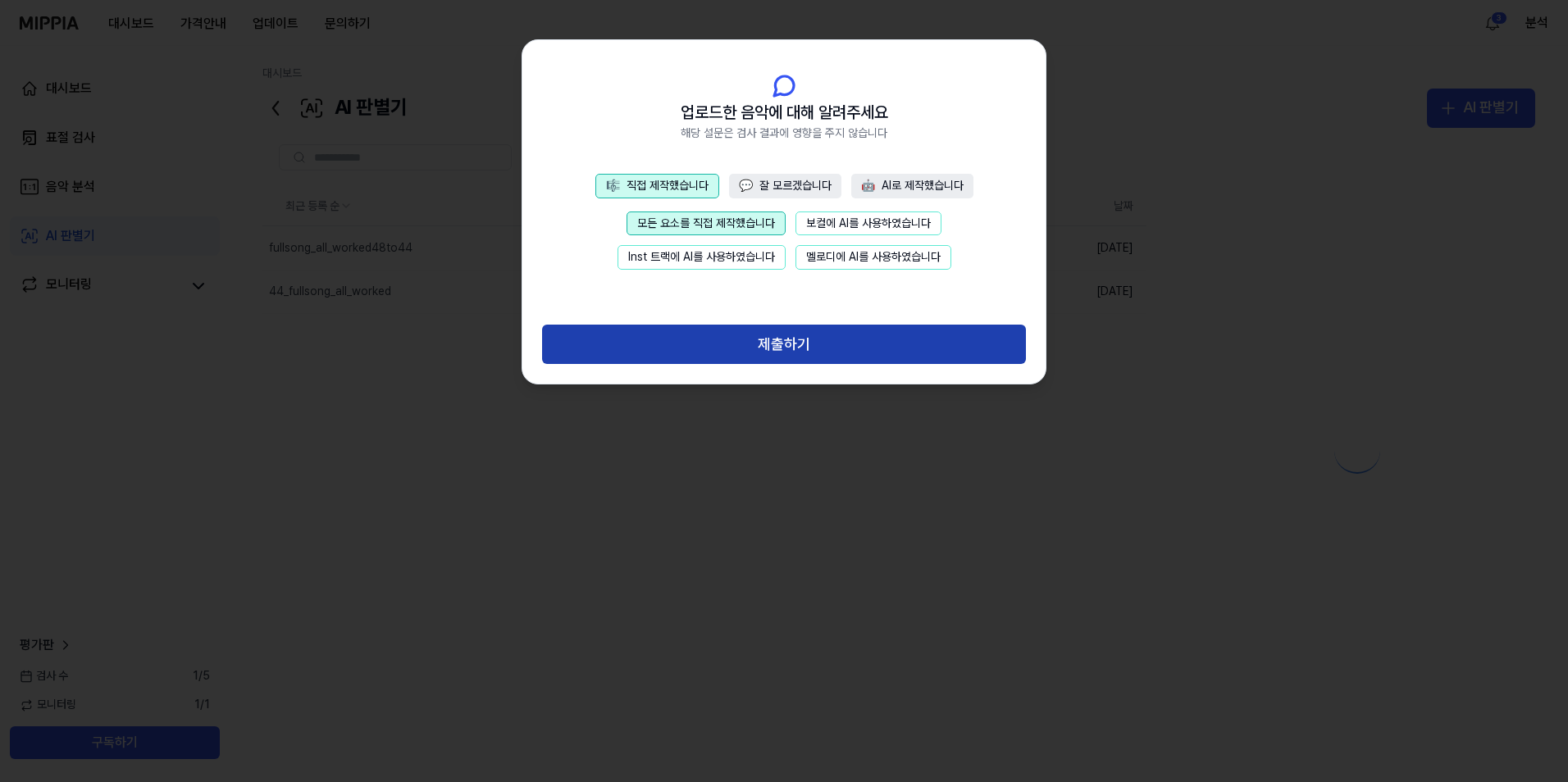
click at [766, 342] on button "제출하기" at bounding box center [783, 344] width 484 height 39
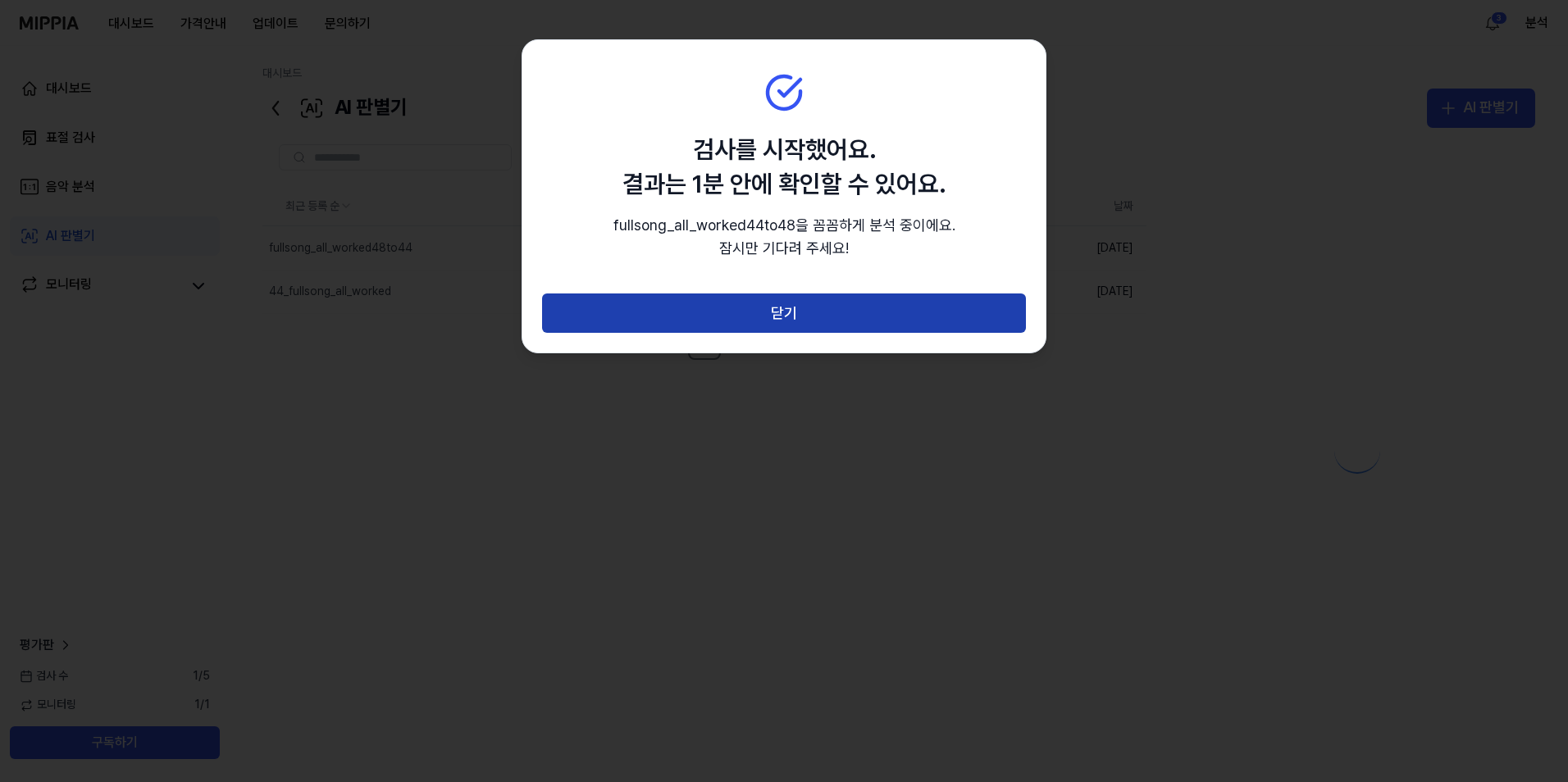
click at [848, 315] on button "닫기" at bounding box center [783, 312] width 484 height 39
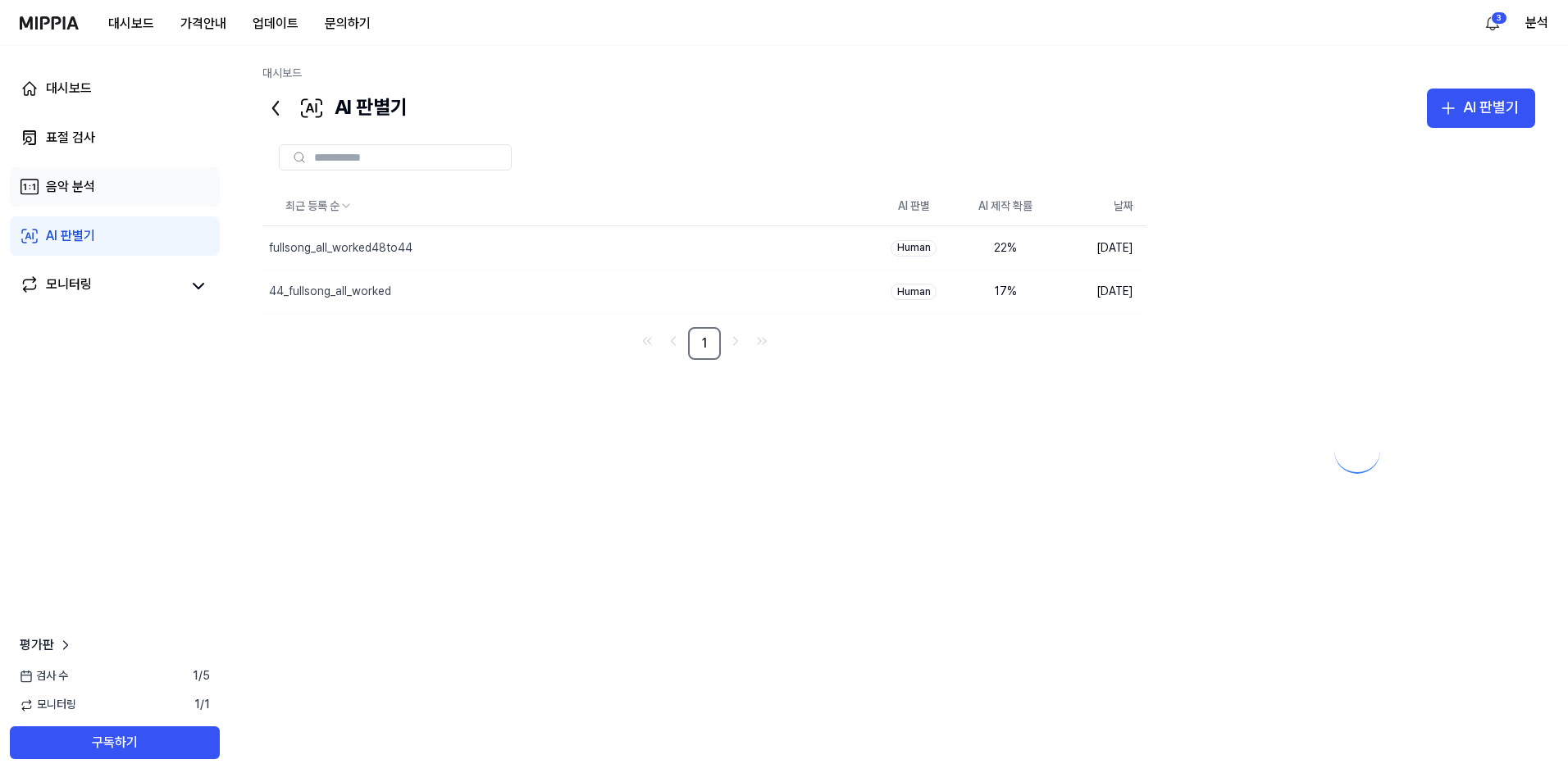
click at [93, 188] on div "음악 분석" at bounding box center [70, 187] width 49 height 19
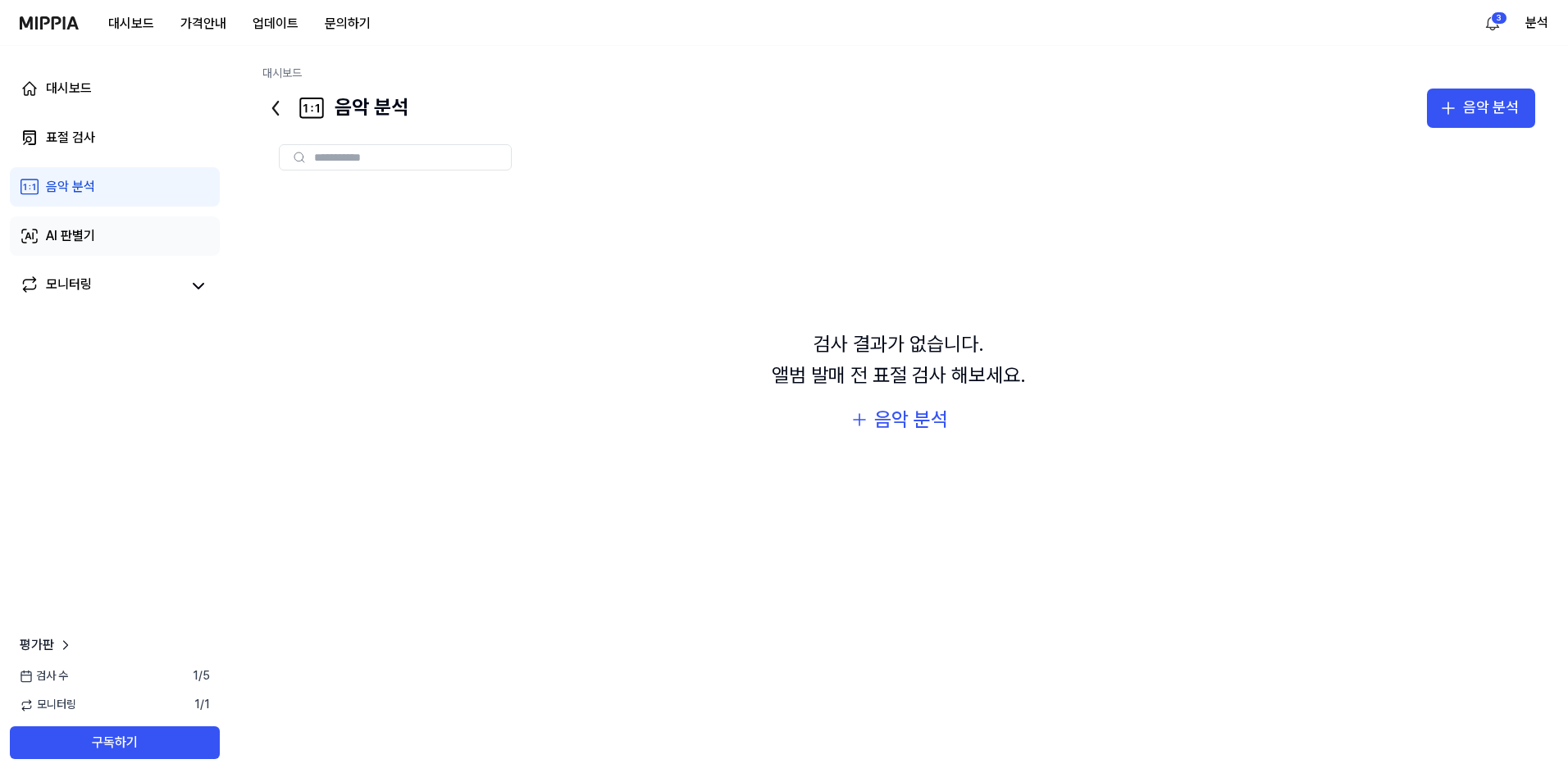
click at [86, 237] on div "AI 판별기" at bounding box center [70, 236] width 49 height 19
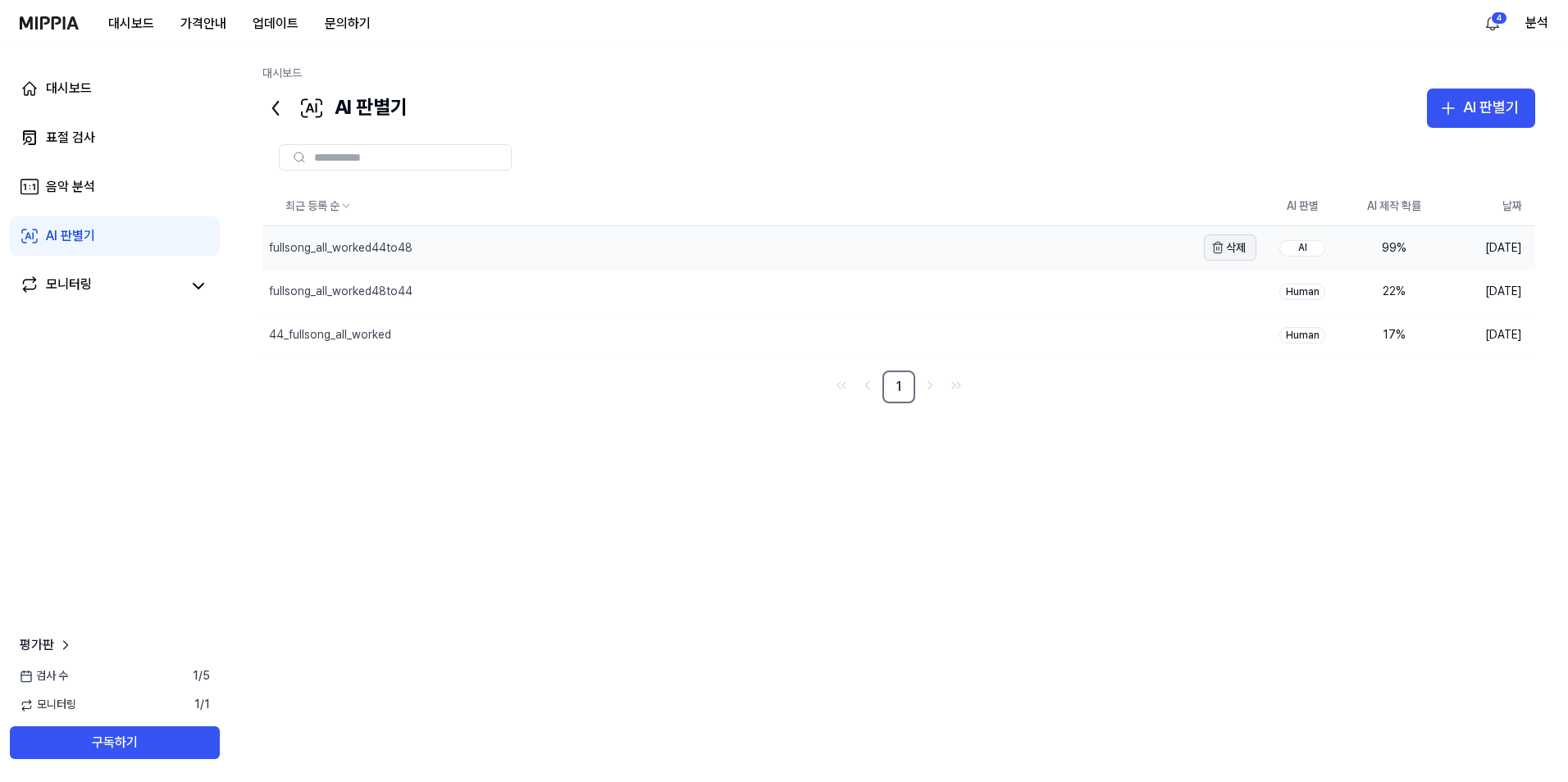
click at [1238, 246] on button "삭제" at bounding box center [1230, 248] width 53 height 26
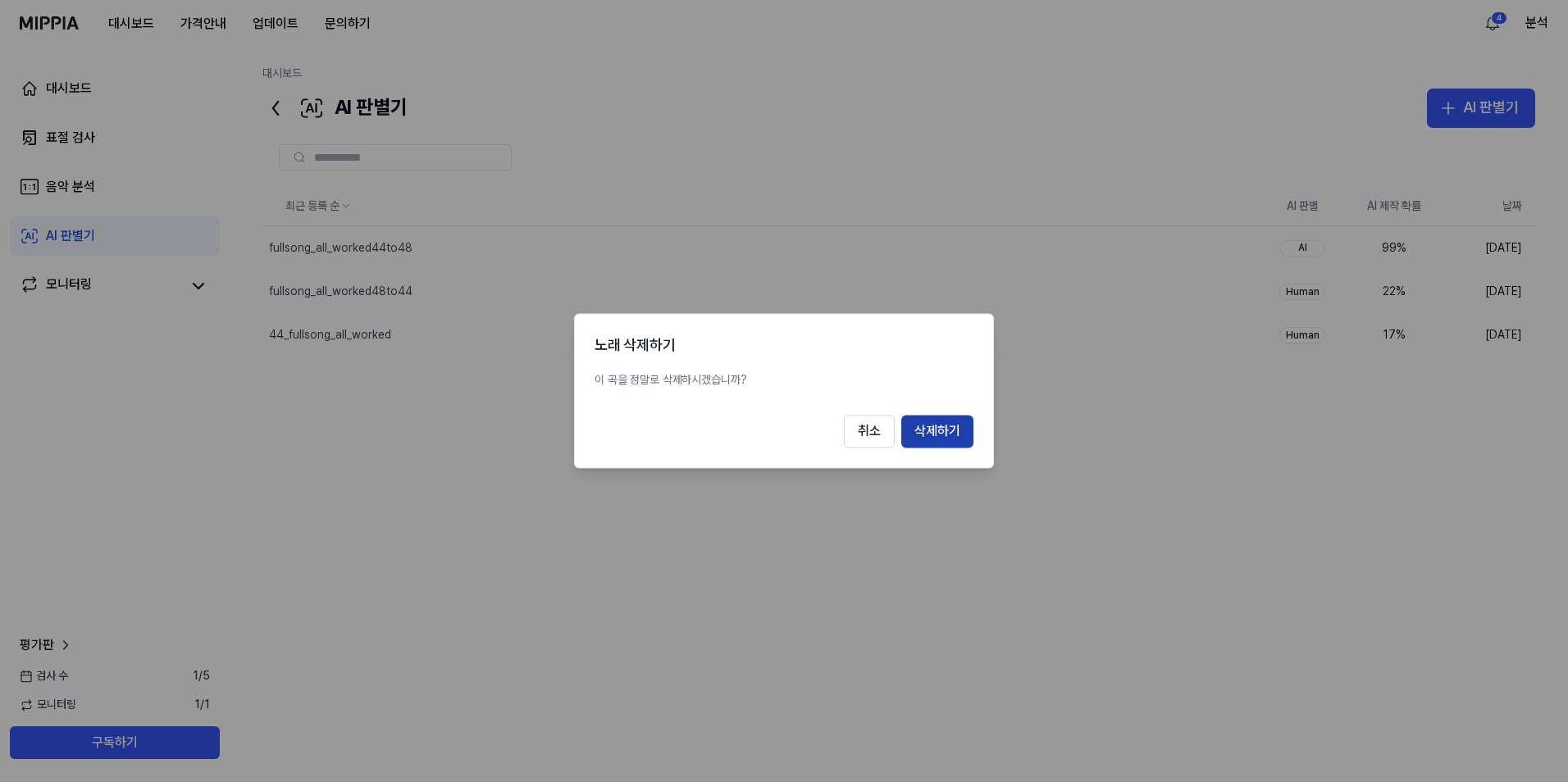
click at [935, 431] on button "삭제하기" at bounding box center [938, 432] width 72 height 32
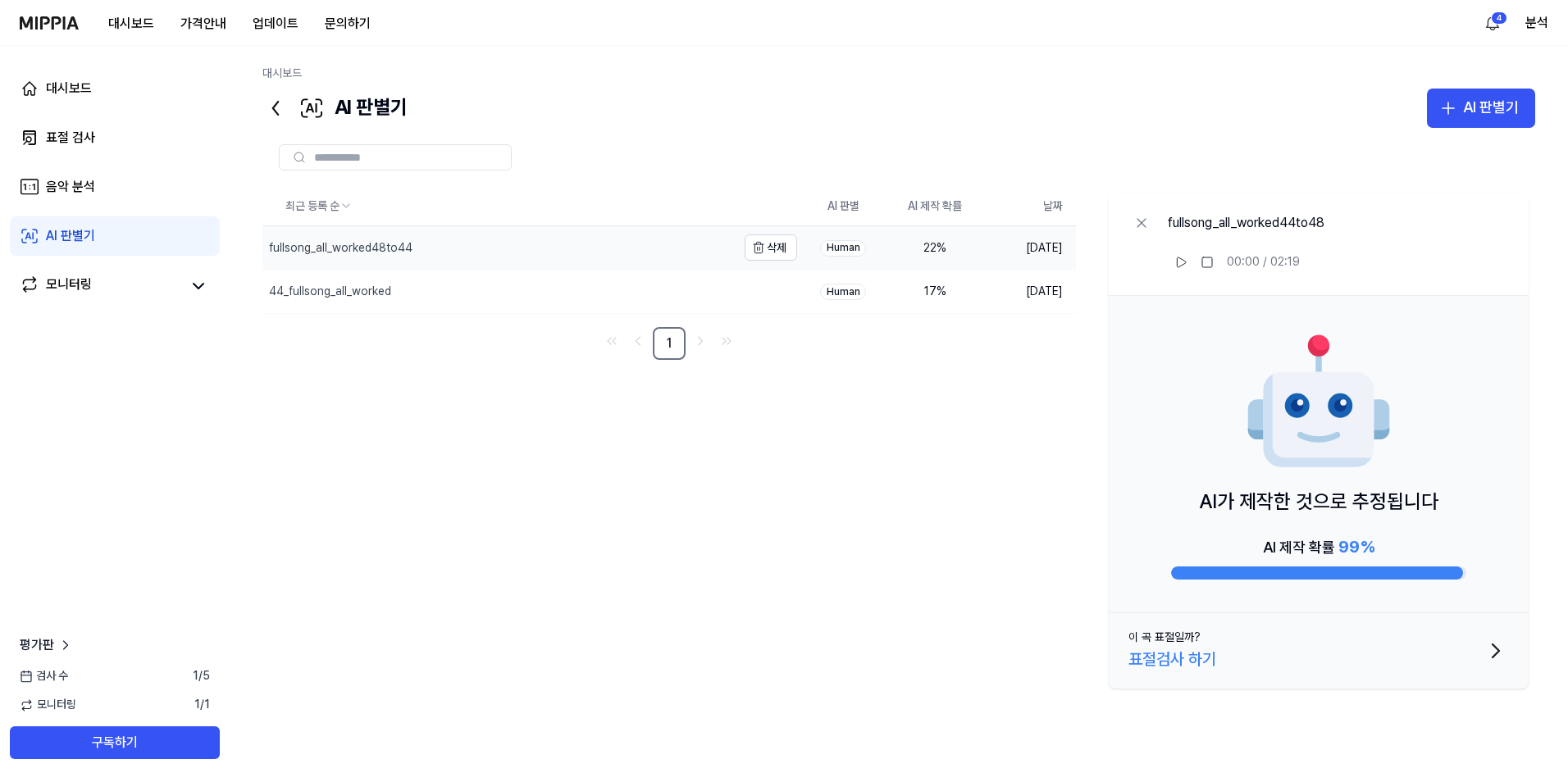
click at [626, 245] on div "fullsong_all_worked48to44" at bounding box center [500, 248] width 474 height 43
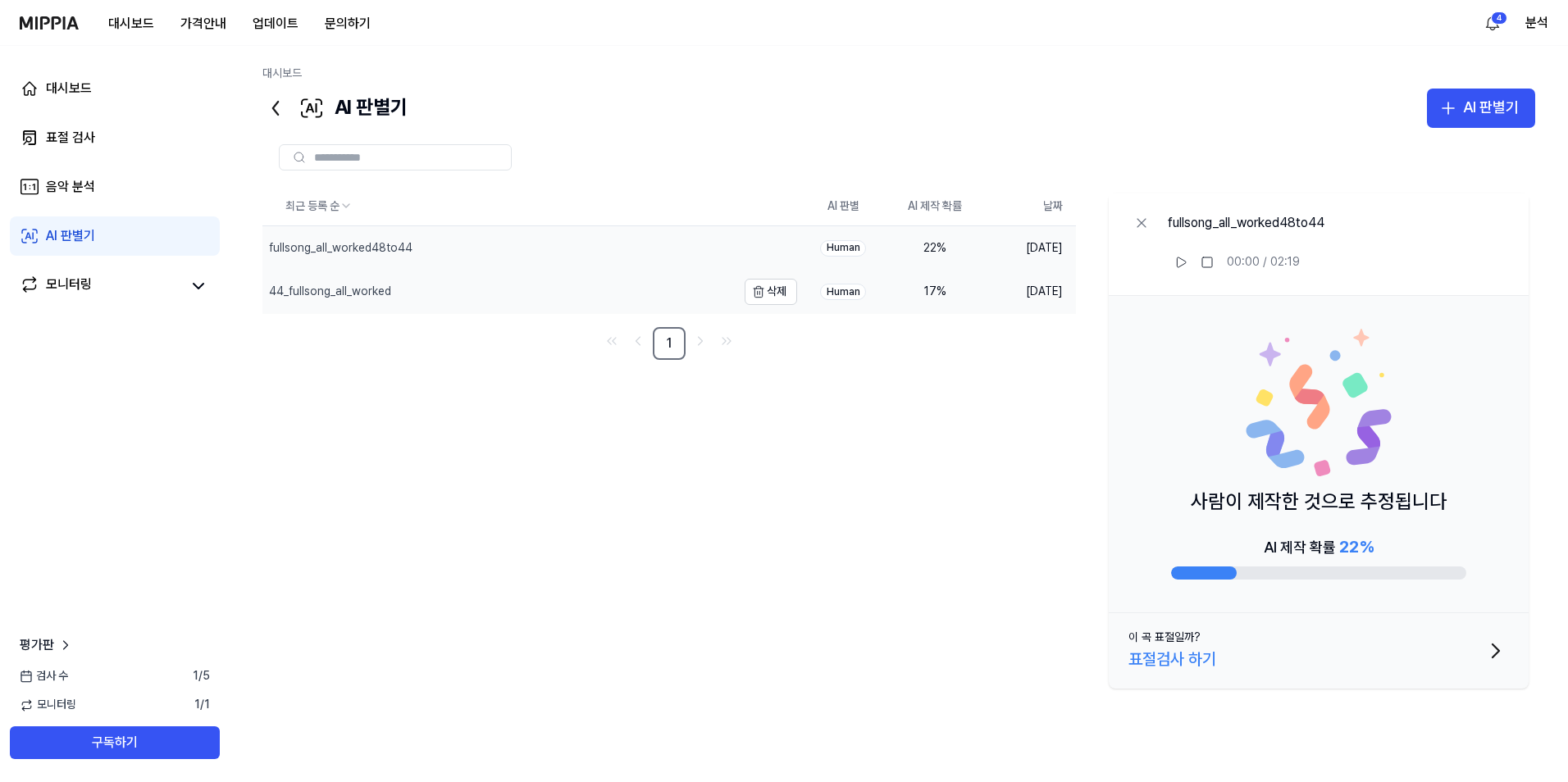
click at [671, 292] on div "44_fullsong_all_worked" at bounding box center [500, 291] width 474 height 43
click at [1490, 106] on div "AI 판별기" at bounding box center [1492, 107] width 56 height 24
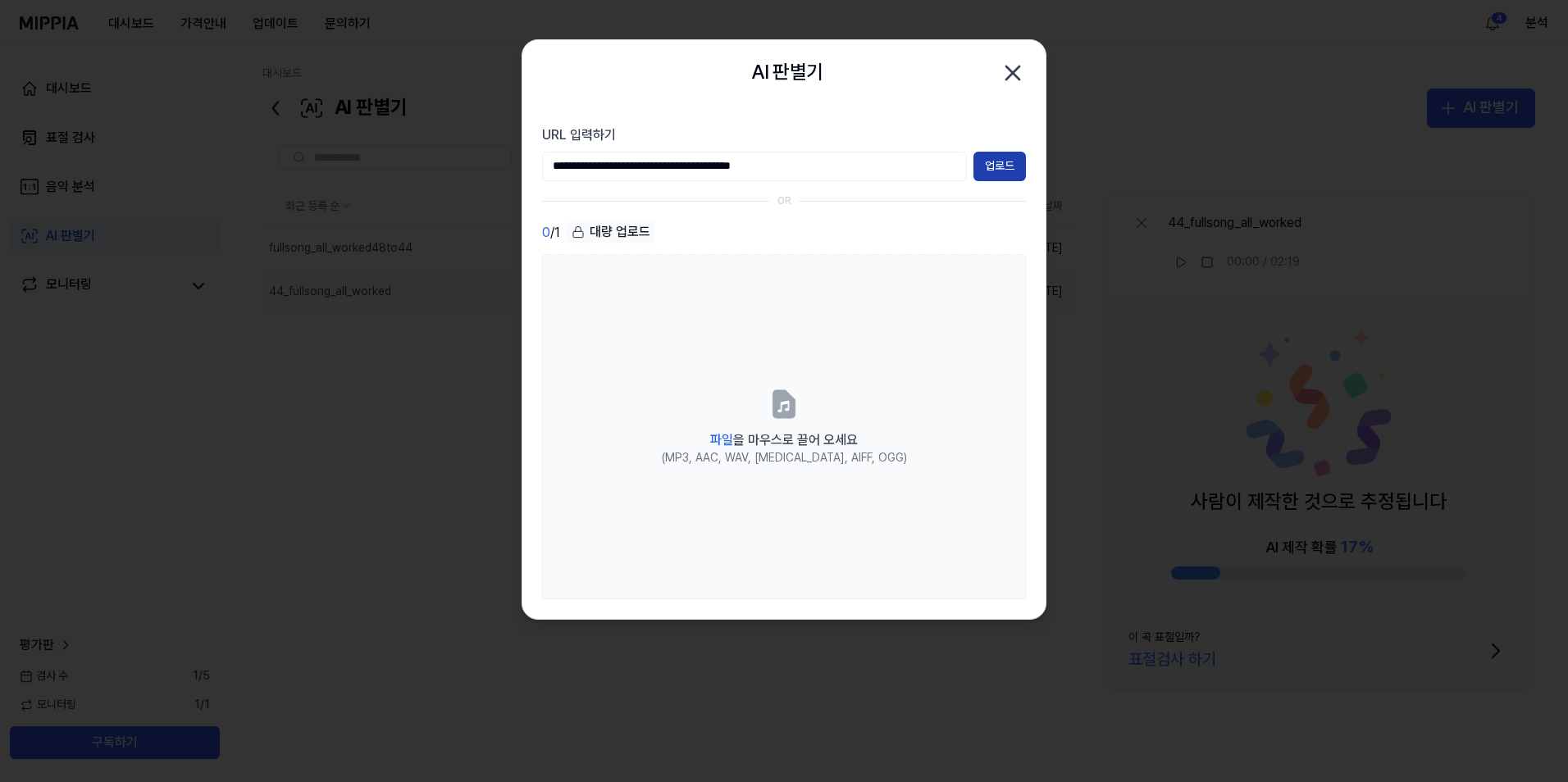
type input "**********"
click at [997, 158] on button "업로드" at bounding box center [1000, 167] width 53 height 30
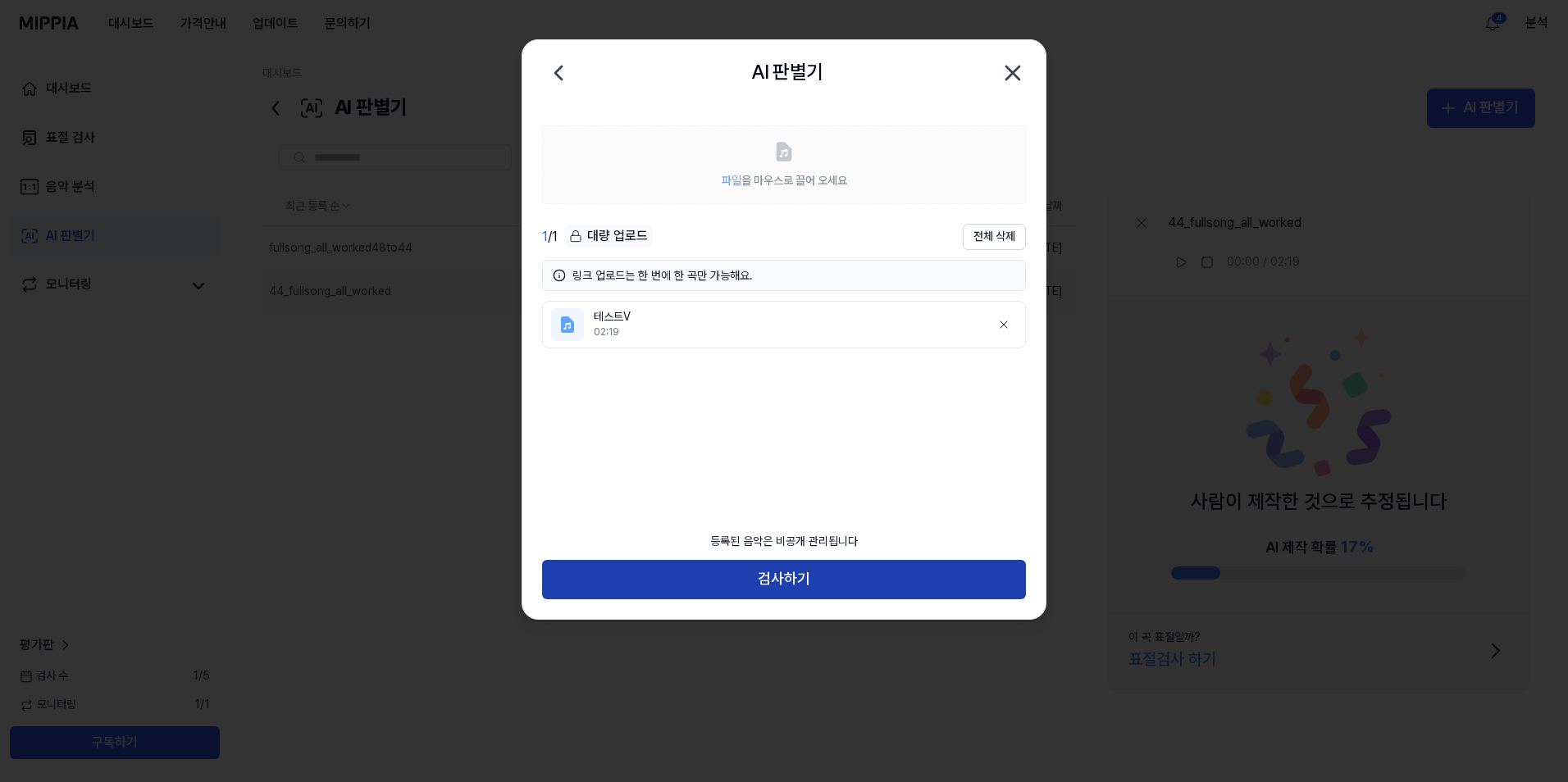
click at [728, 578] on button "검사하기" at bounding box center [783, 579] width 484 height 39
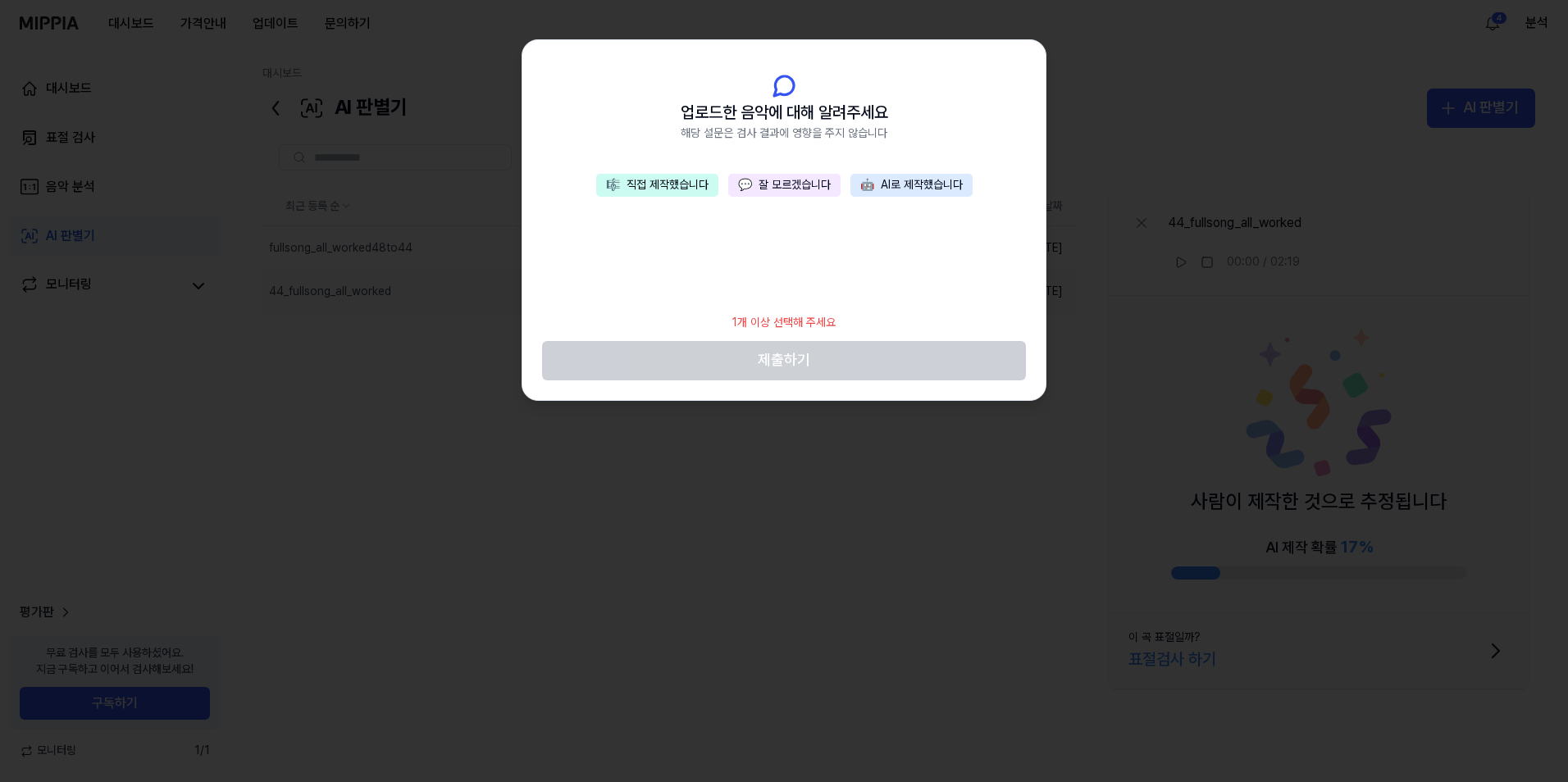
drag, startPoint x: 673, startPoint y: 195, endPoint x: 672, endPoint y: 207, distance: 12.0
click at [672, 195] on button "🎼 직접 제작했습니다" at bounding box center [657, 185] width 122 height 23
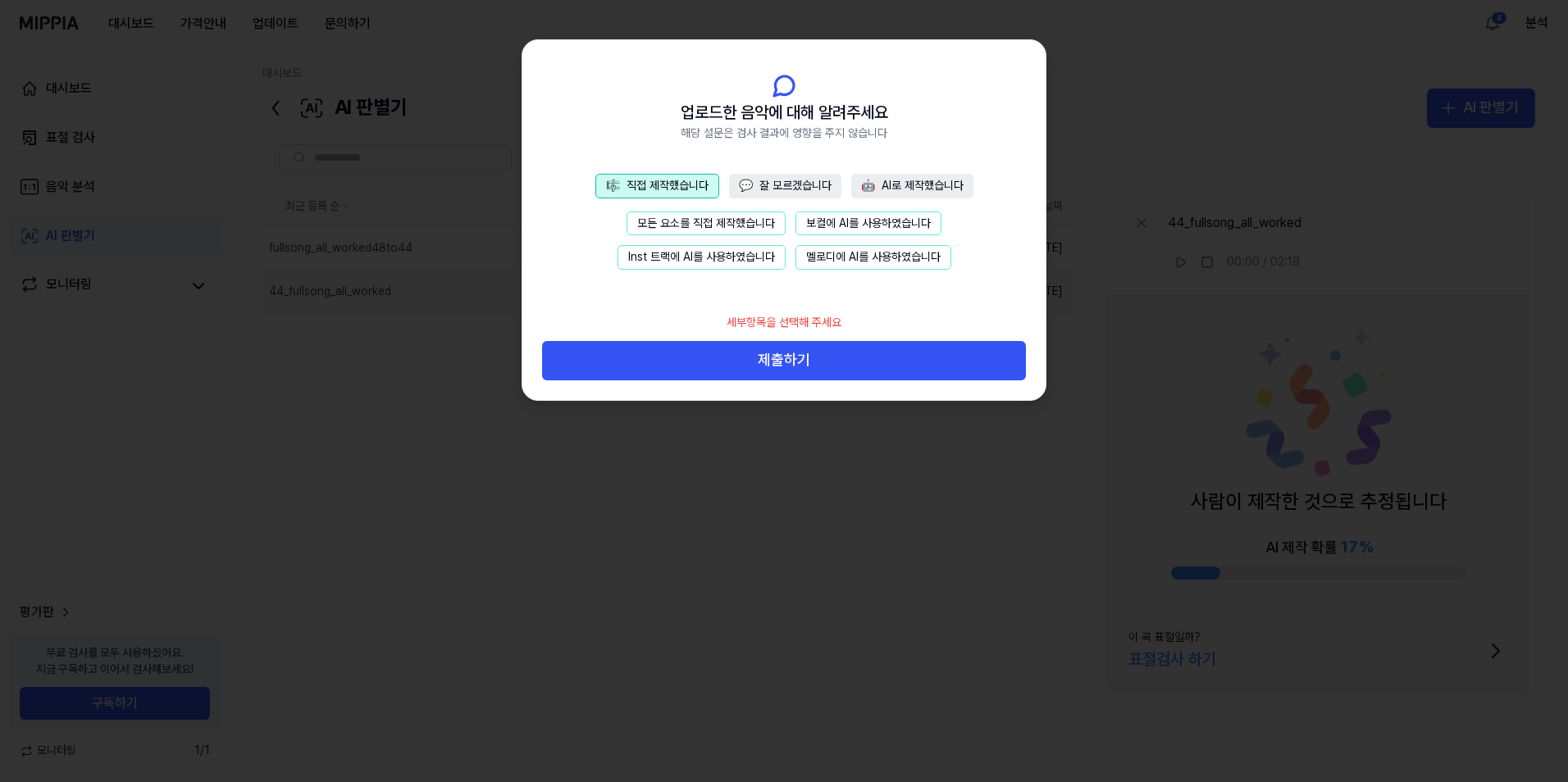
click at [672, 224] on button "모든 요소를 직접 제작했습니다" at bounding box center [706, 224] width 159 height 25
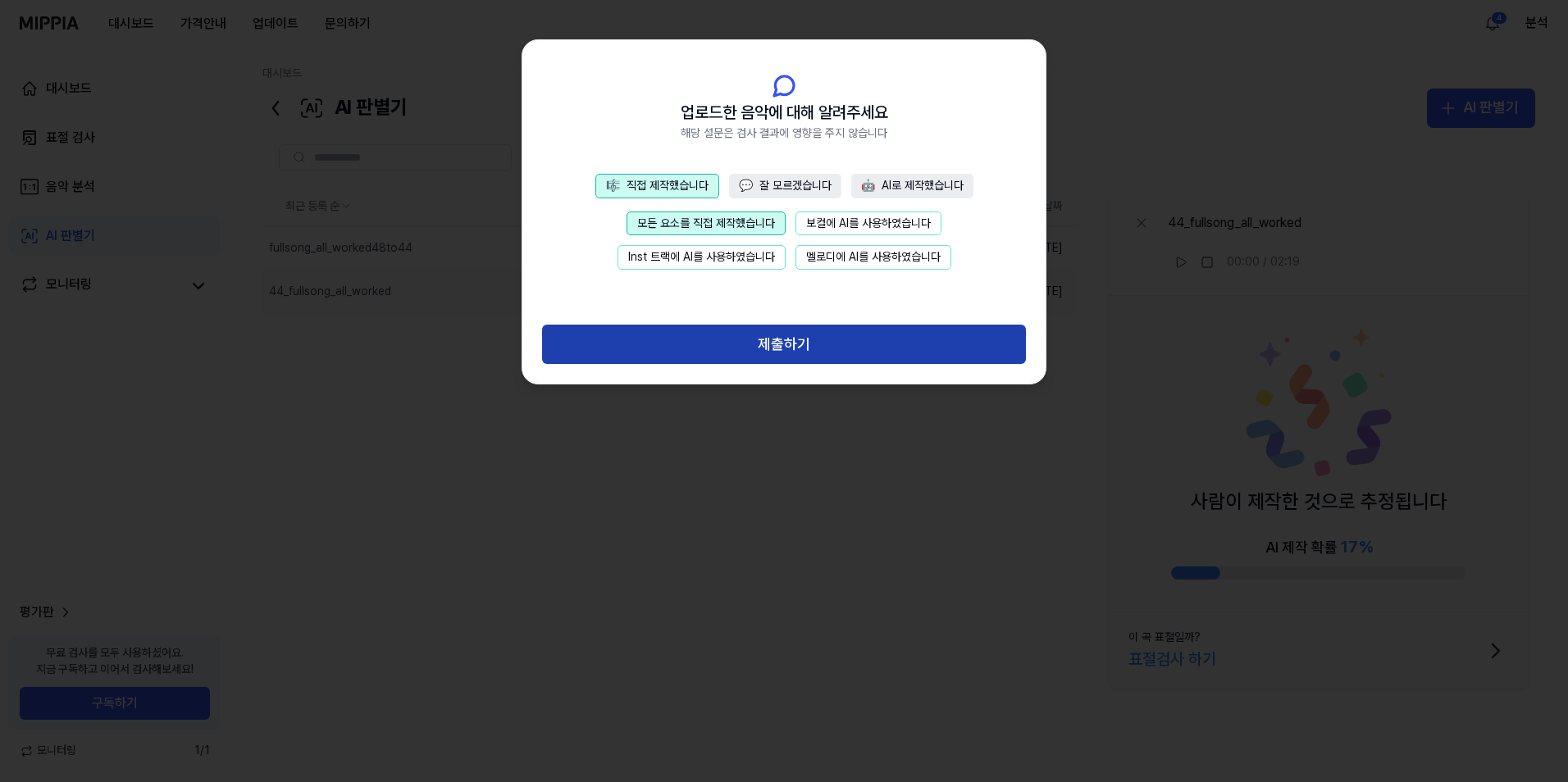
click at [754, 342] on button "제출하기" at bounding box center [783, 344] width 484 height 39
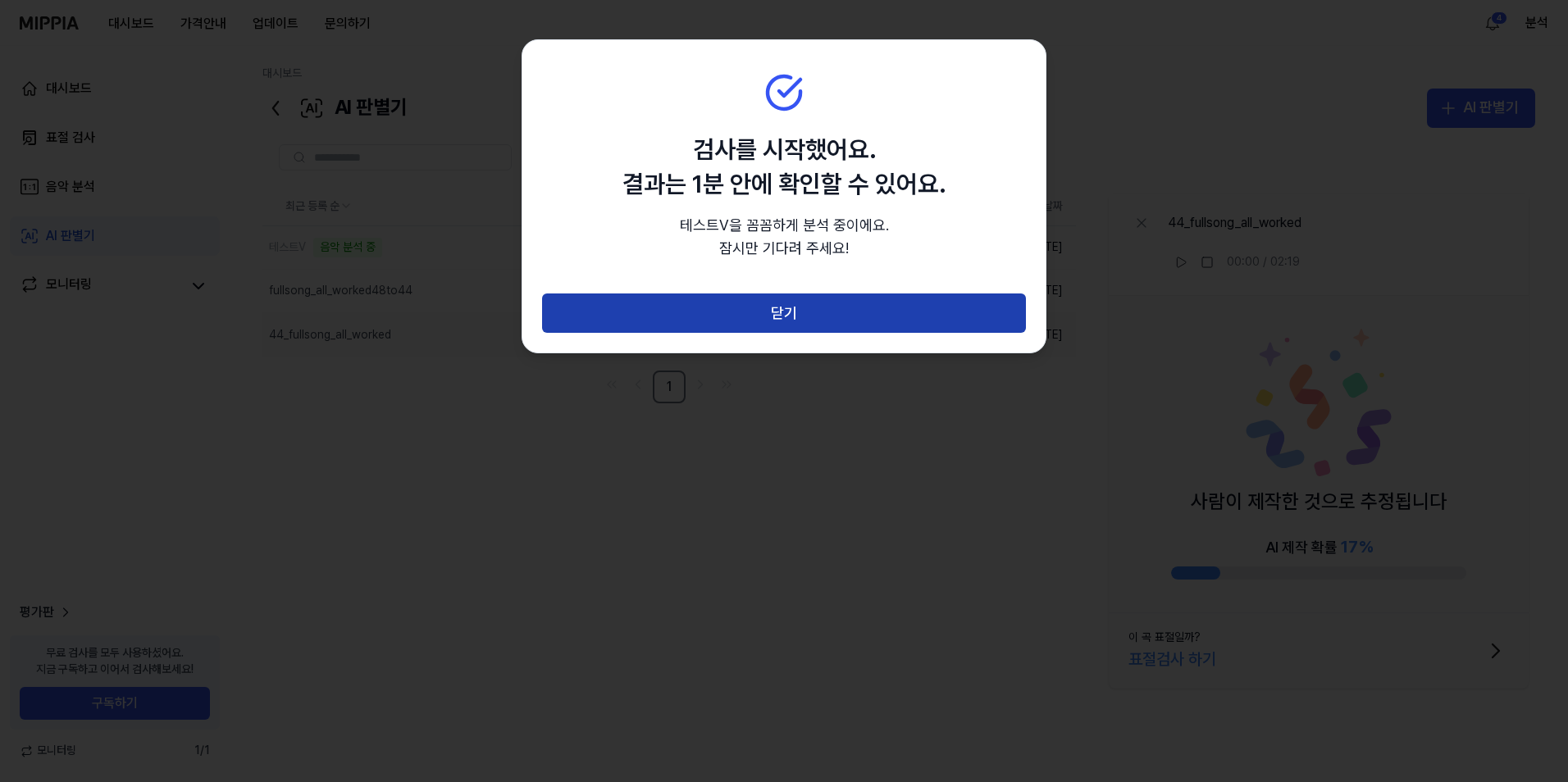
click at [802, 305] on button "닫기" at bounding box center [783, 312] width 484 height 39
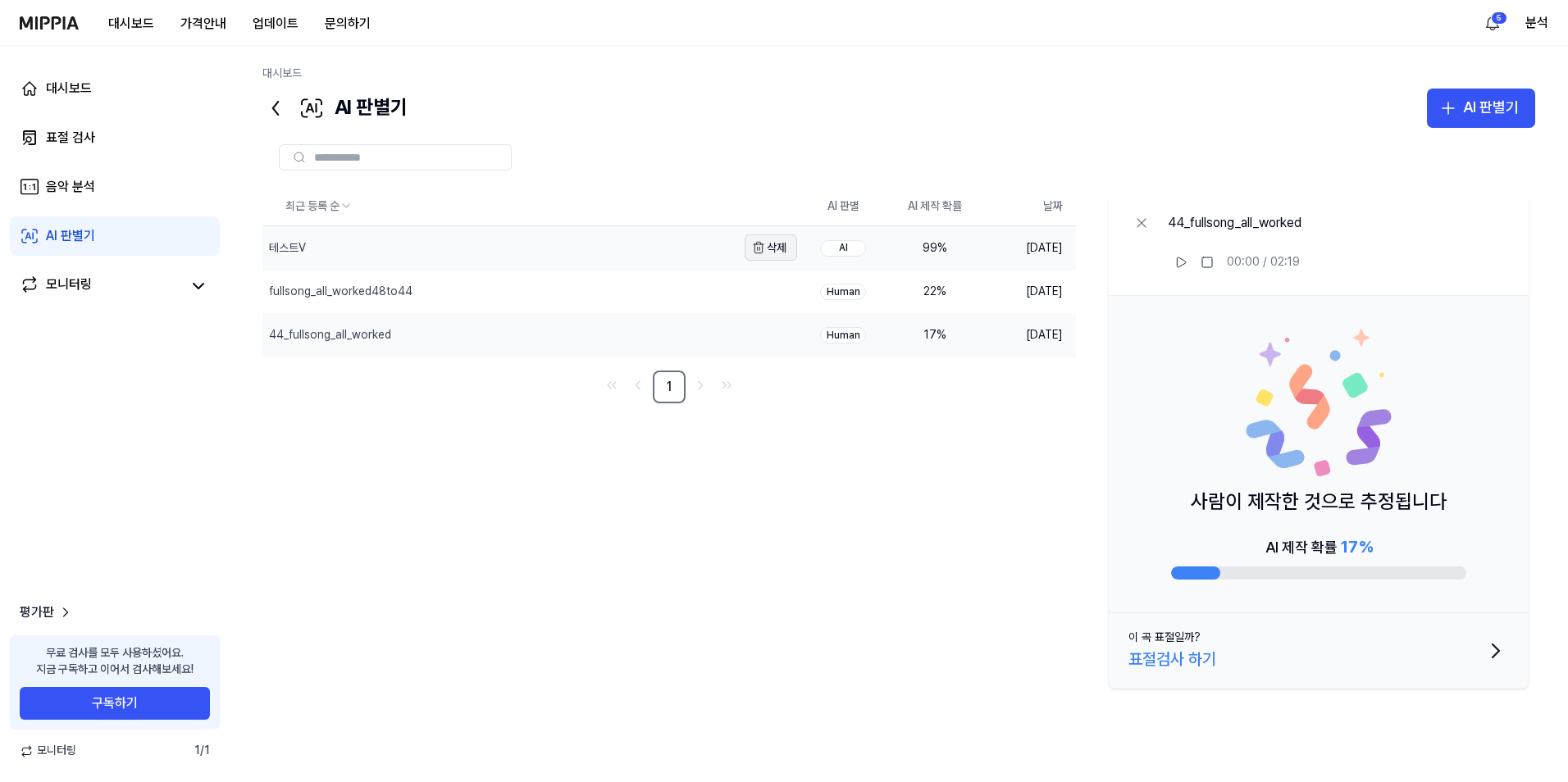
click at [773, 247] on button "삭제" at bounding box center [771, 248] width 53 height 26
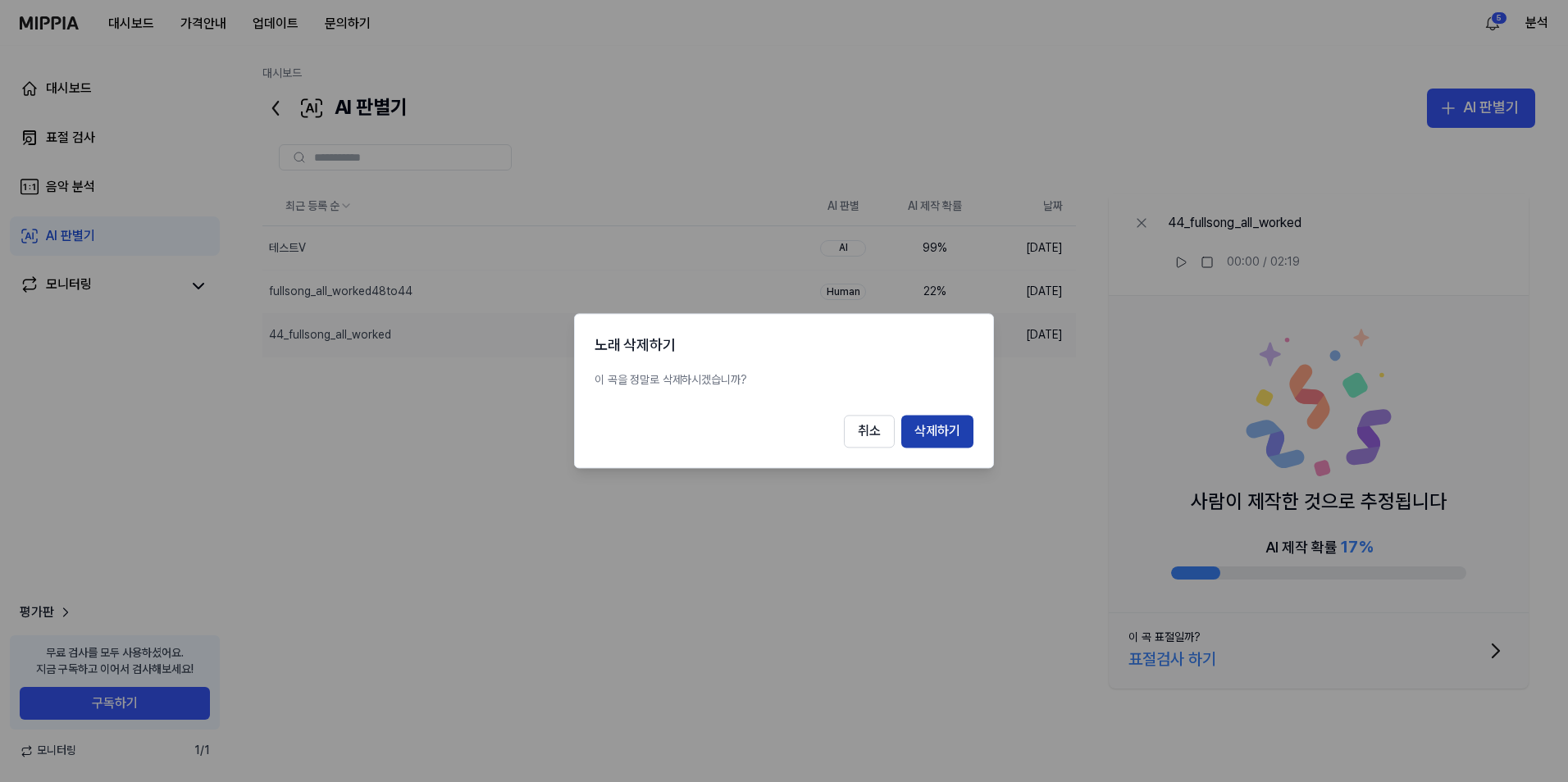
click at [942, 424] on button "삭제하기" at bounding box center [938, 432] width 72 height 32
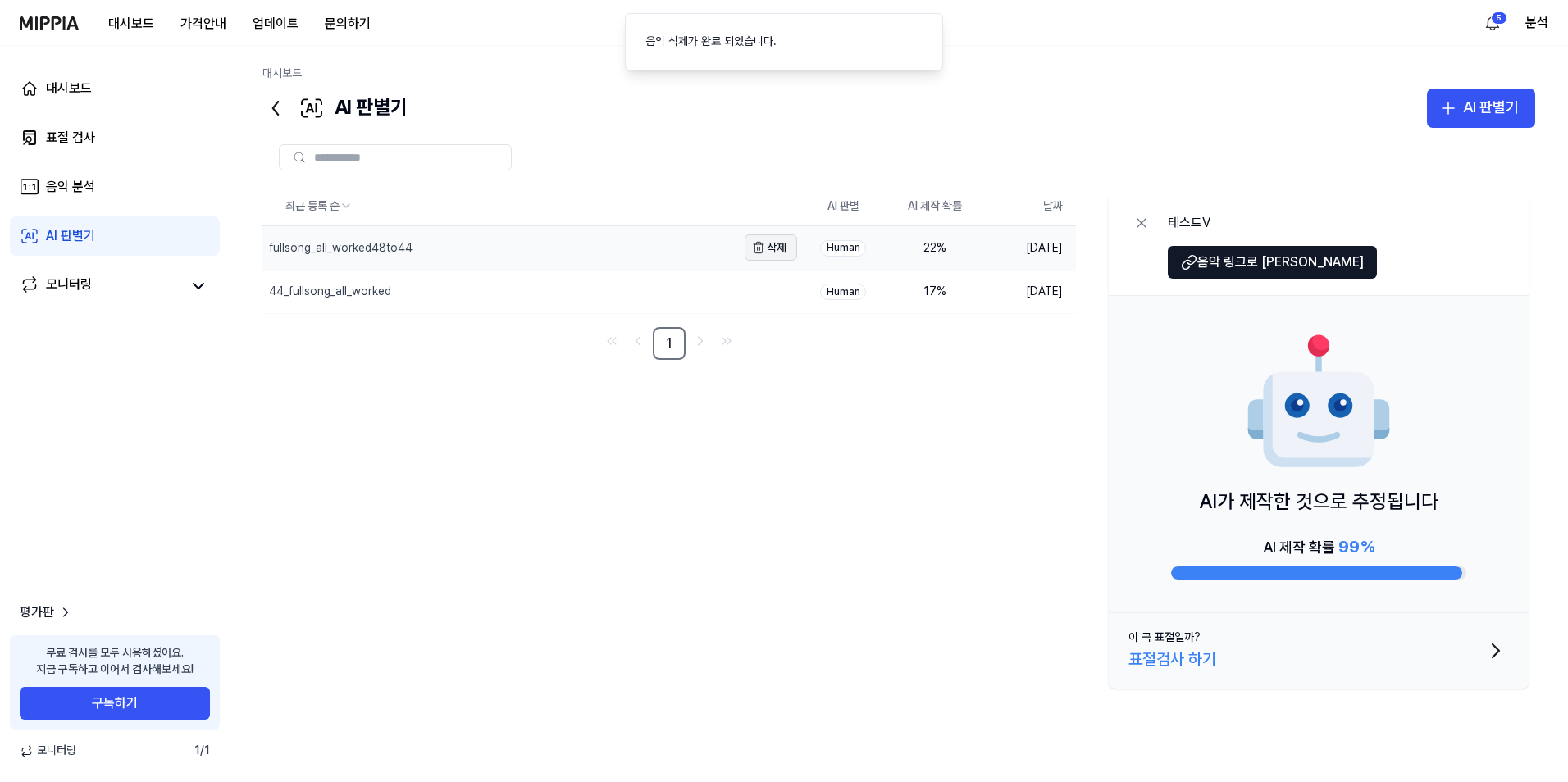
click at [768, 244] on button "삭제" at bounding box center [771, 248] width 53 height 26
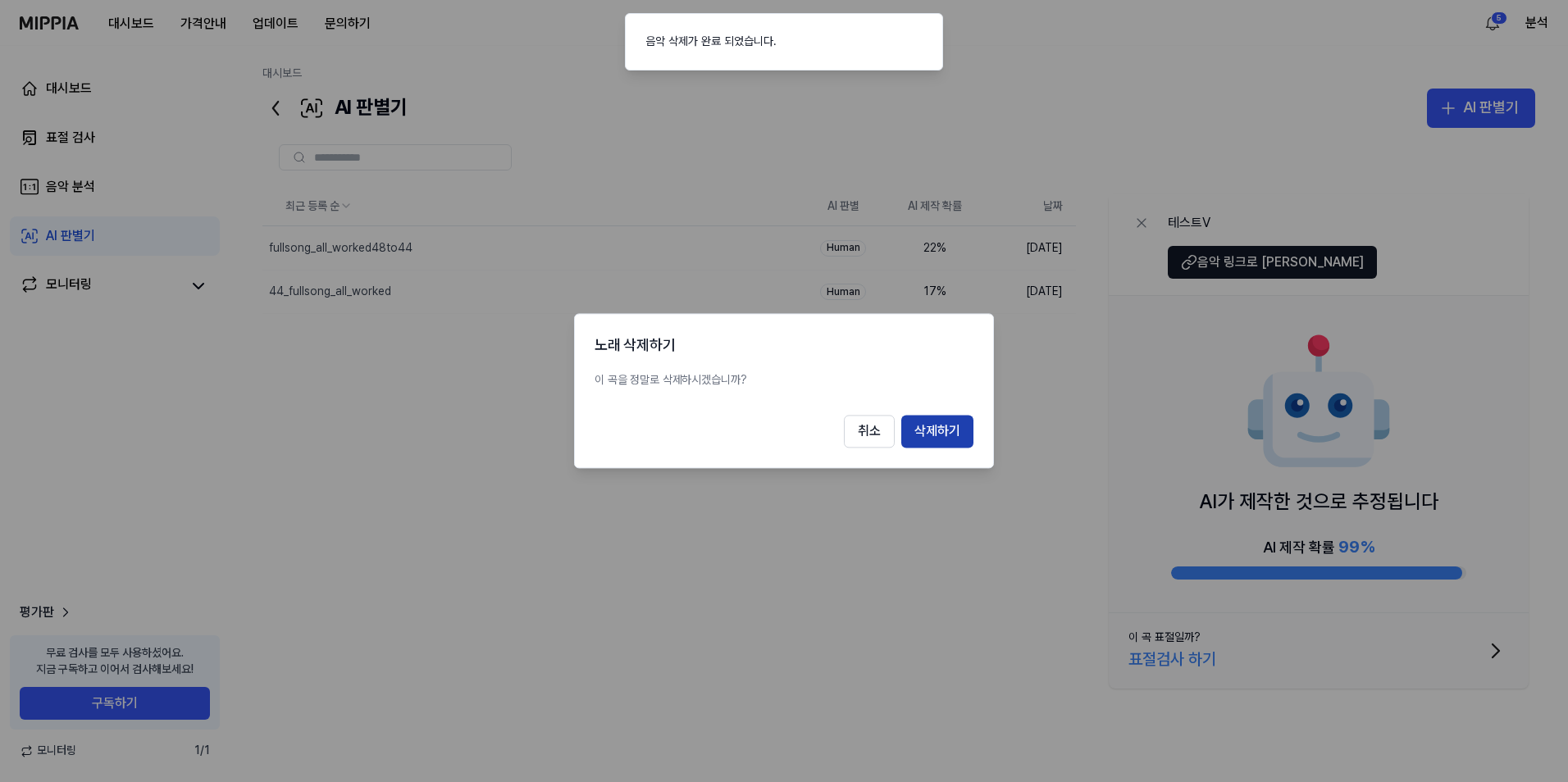
click at [940, 434] on button "삭제하기" at bounding box center [938, 432] width 72 height 32
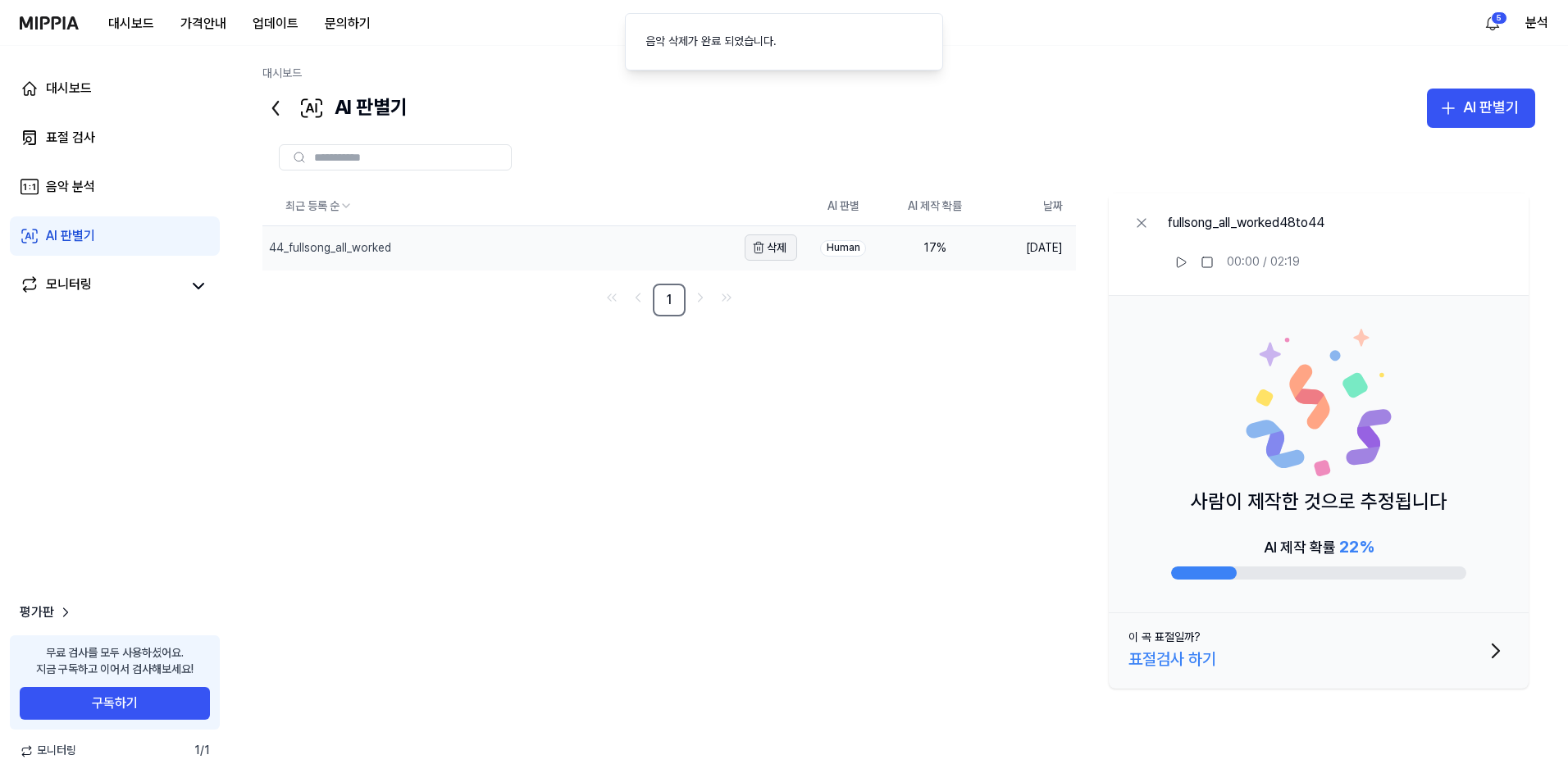
click at [787, 249] on button "삭제" at bounding box center [771, 248] width 53 height 26
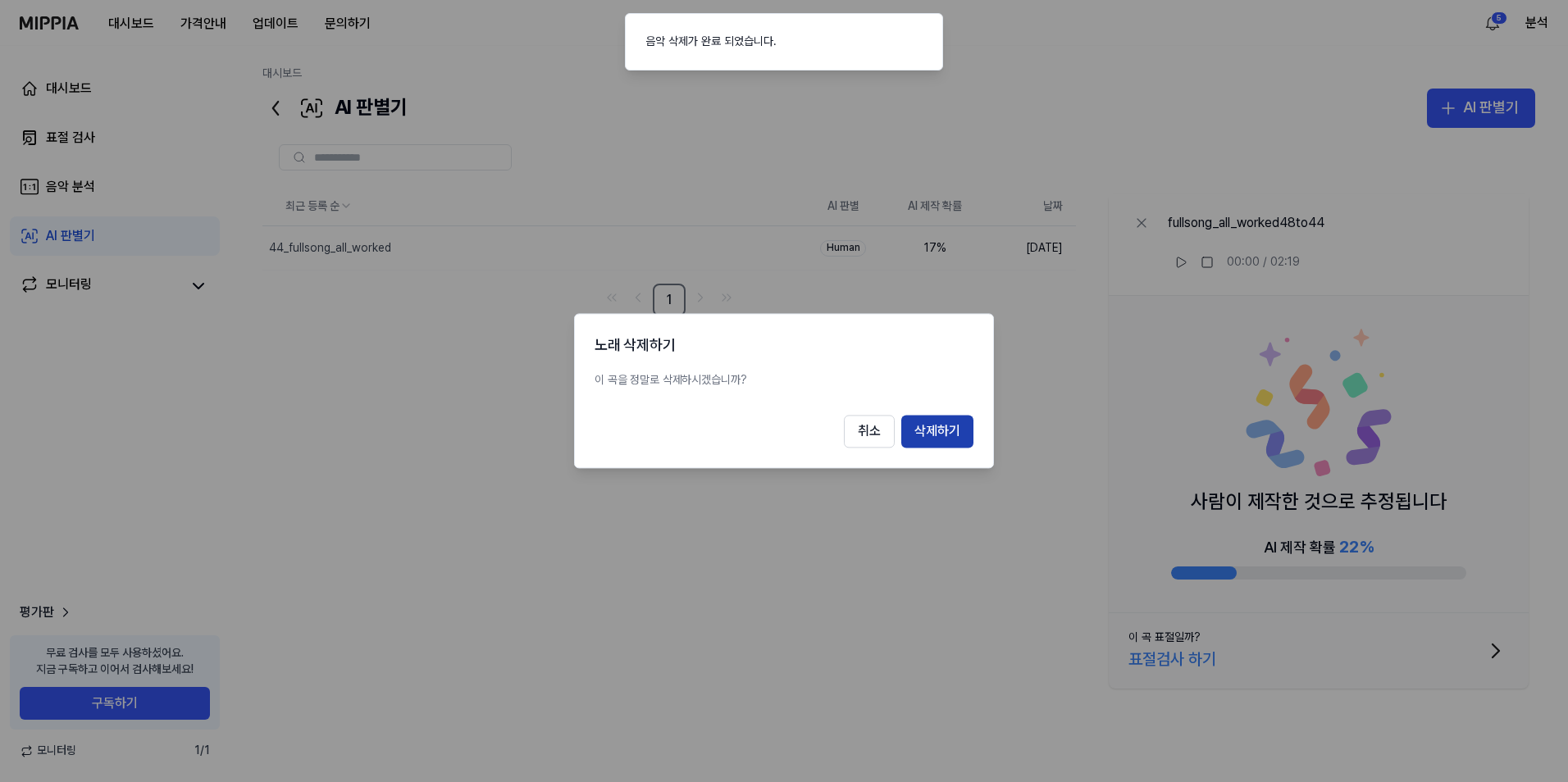
click at [937, 426] on button "삭제하기" at bounding box center [938, 432] width 72 height 32
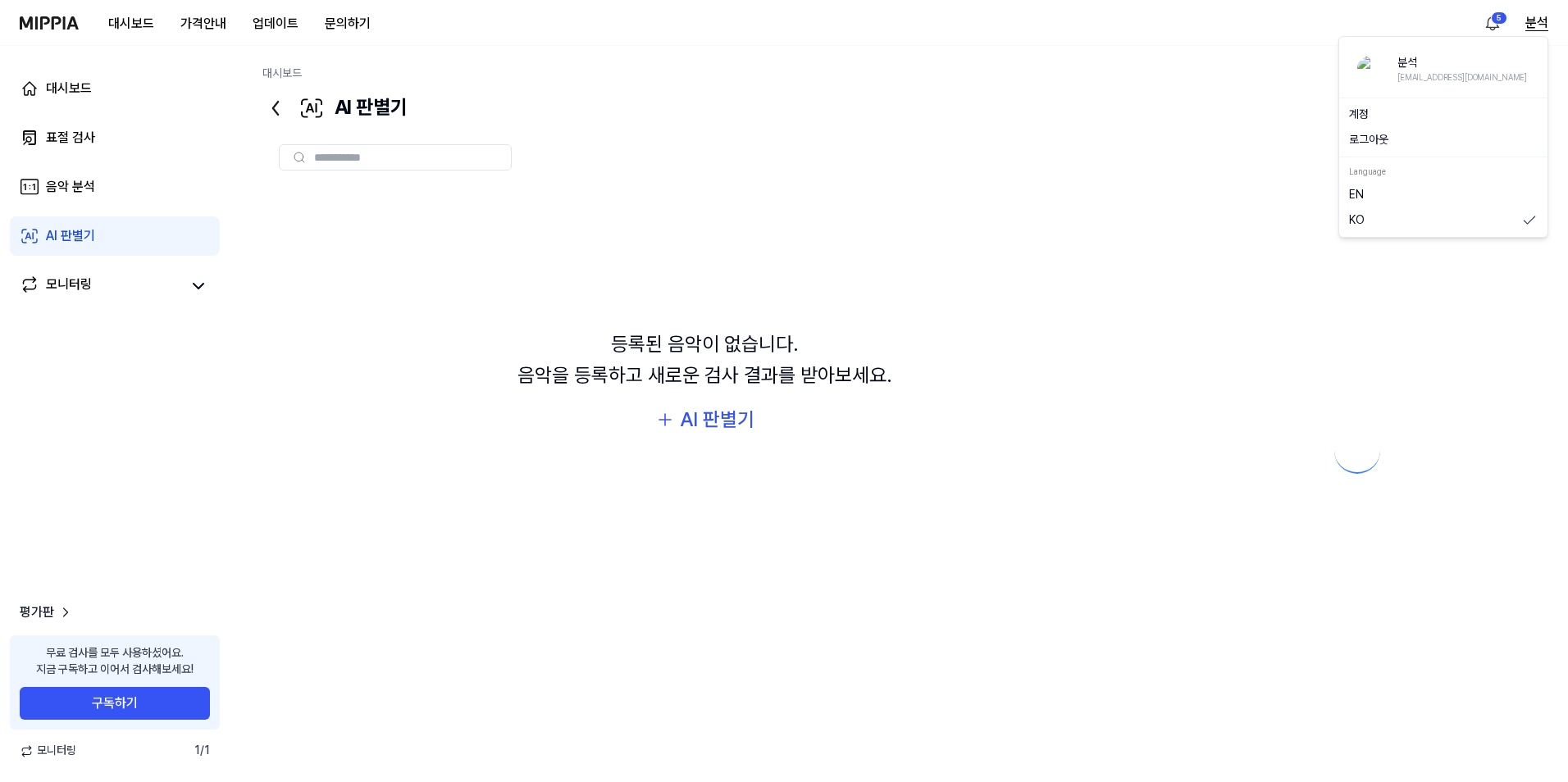
click at [1538, 22] on button "분석" at bounding box center [1537, 23] width 23 height 19
click at [1428, 118] on link "계정" at bounding box center [1443, 114] width 189 height 17
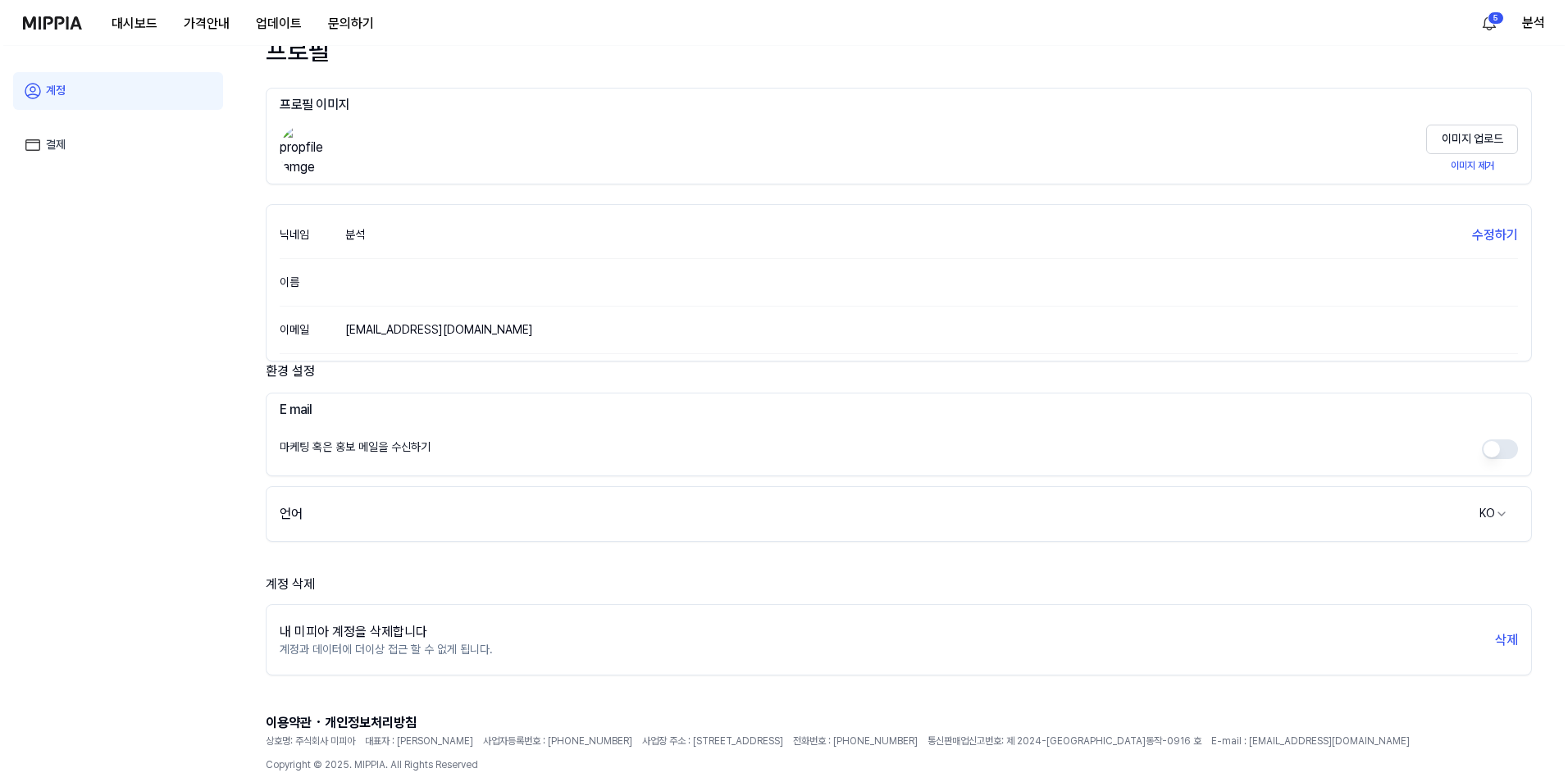
scroll to position [90, 0]
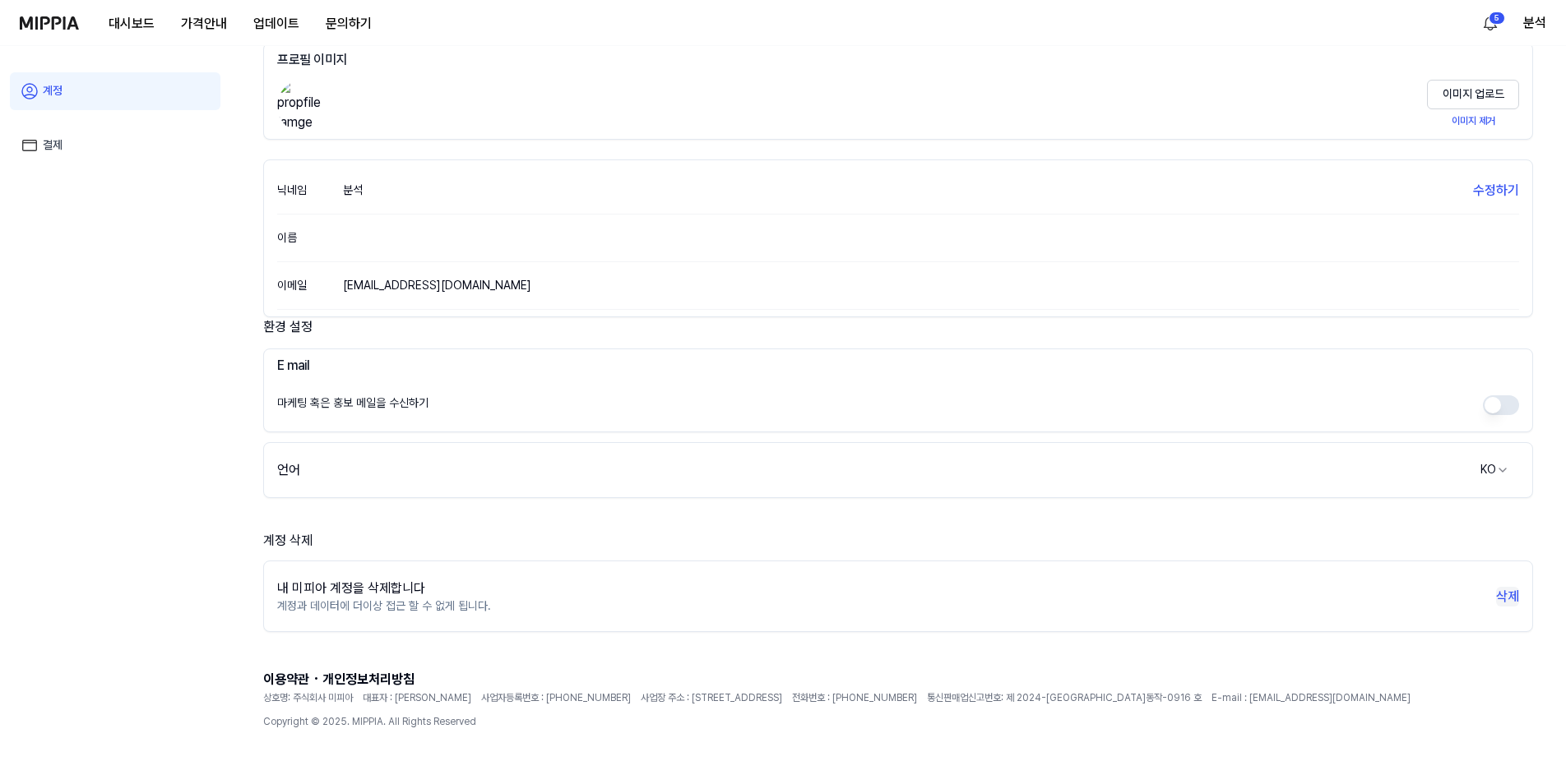
click at [1507, 594] on button "삭제" at bounding box center [1507, 597] width 23 height 19
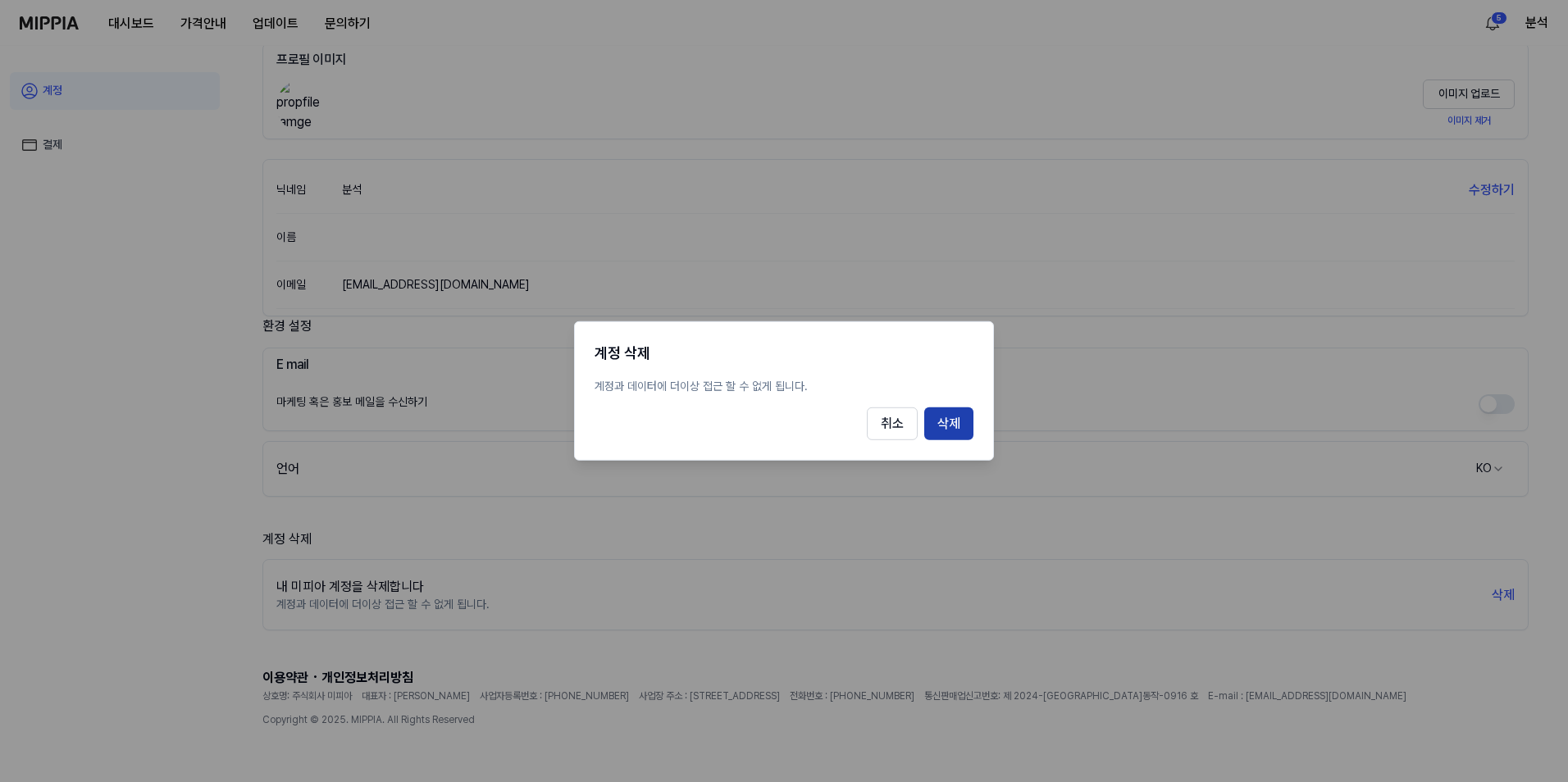
click at [957, 424] on button "삭제" at bounding box center [949, 423] width 49 height 32
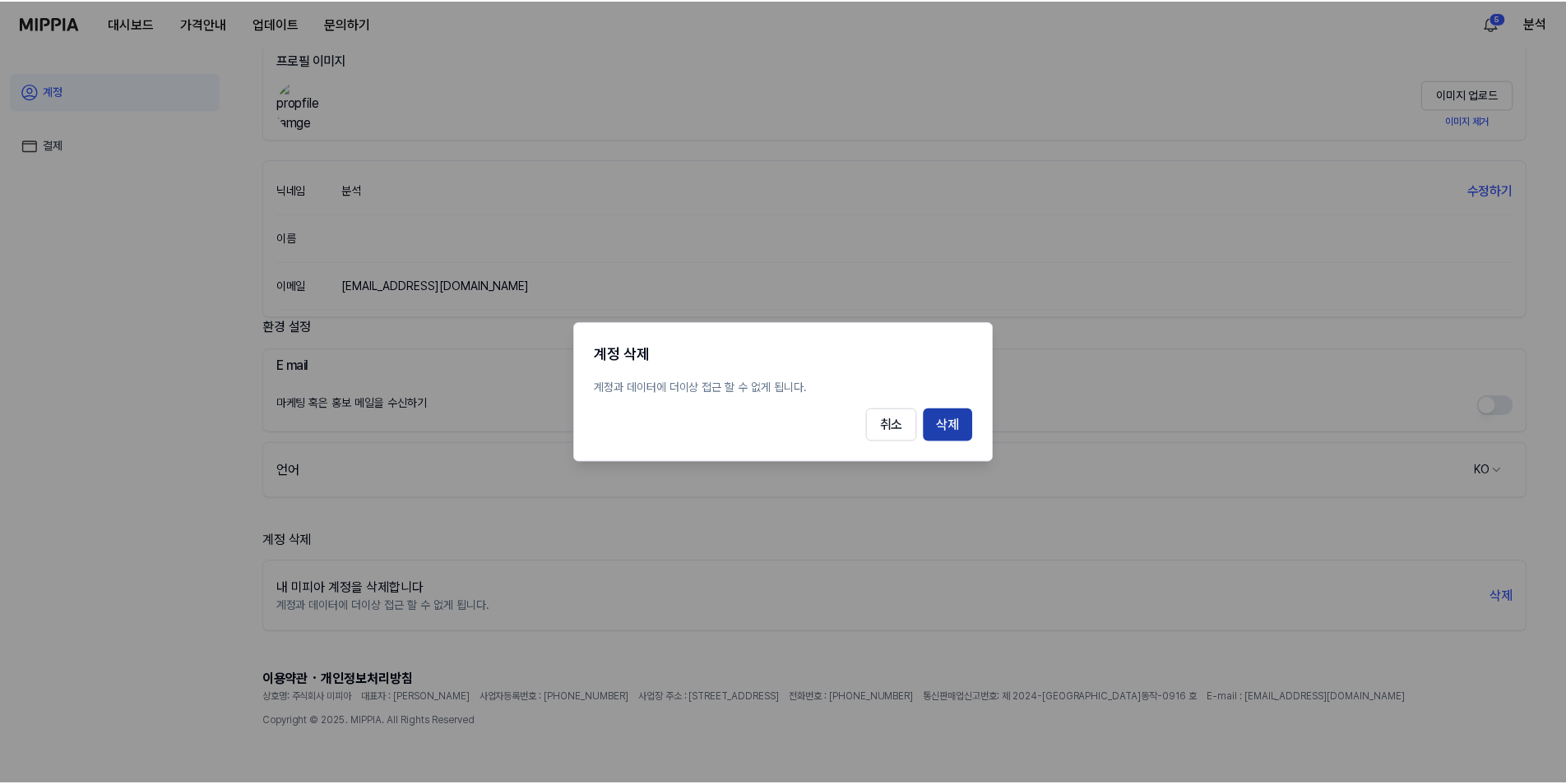
scroll to position [46, 0]
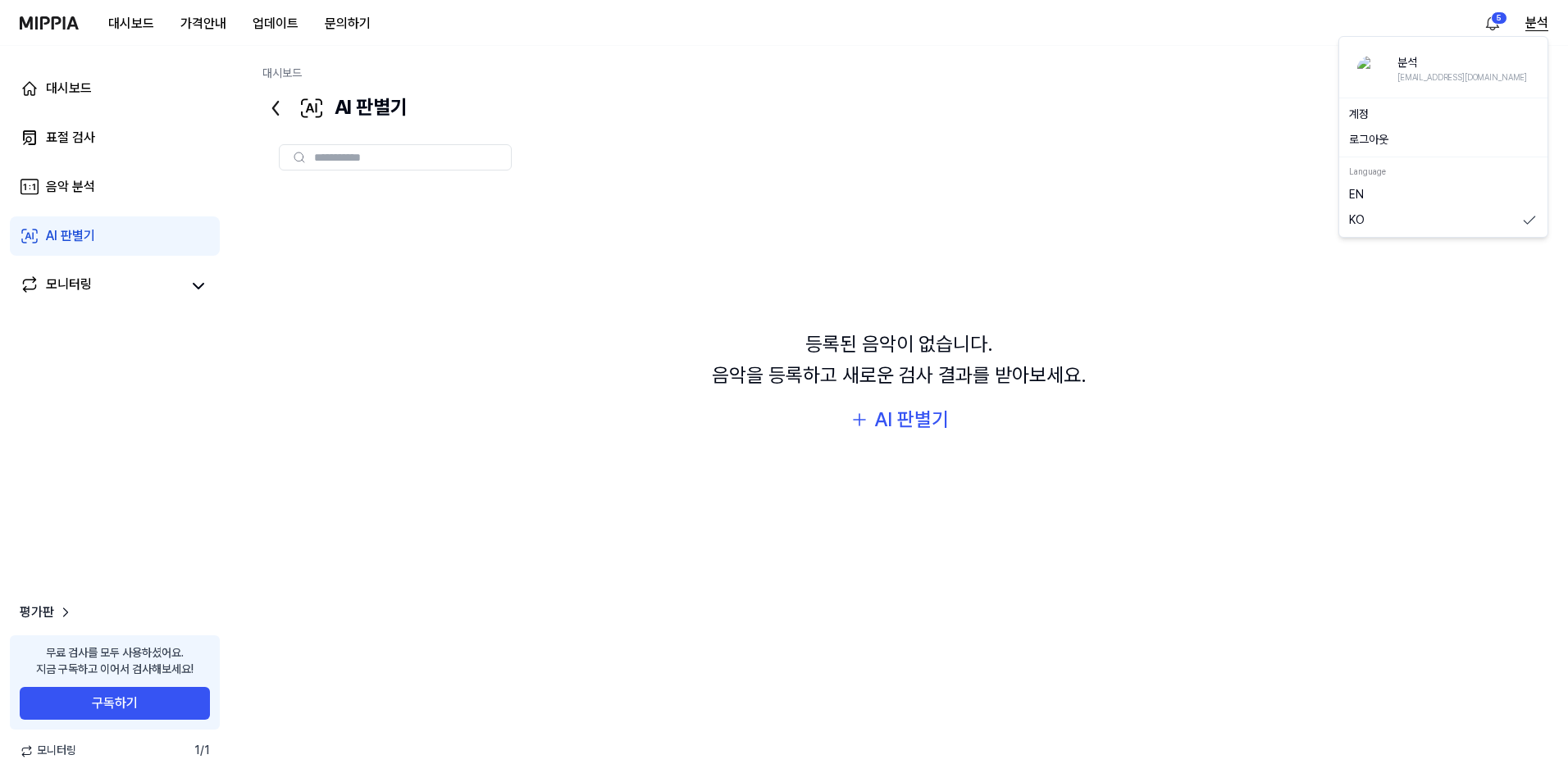
click at [1537, 18] on button "분석" at bounding box center [1537, 23] width 23 height 19
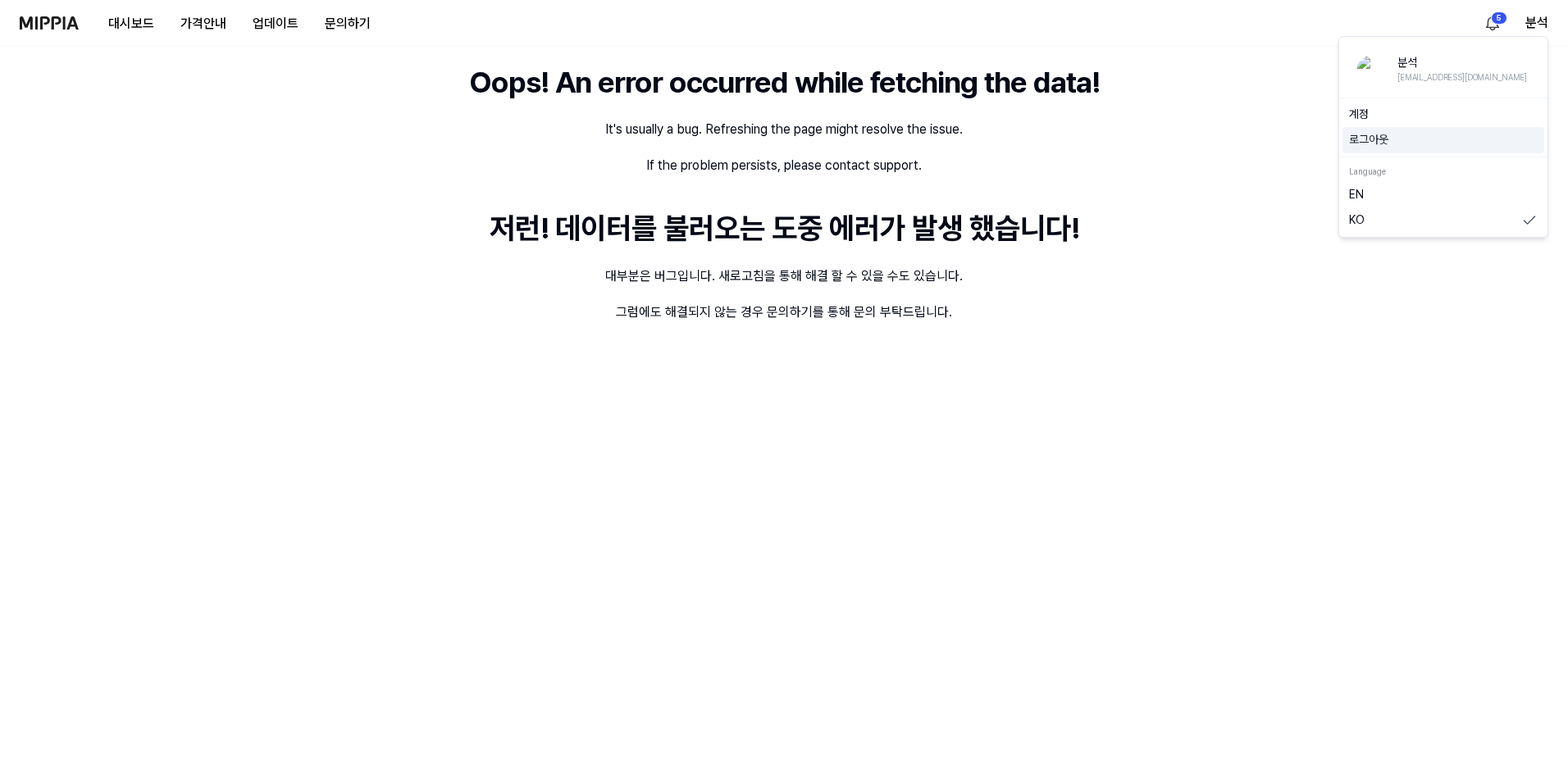
click at [1393, 143] on button "로그아웃" at bounding box center [1443, 140] width 189 height 17
